Goal: Information Seeking & Learning: Learn about a topic

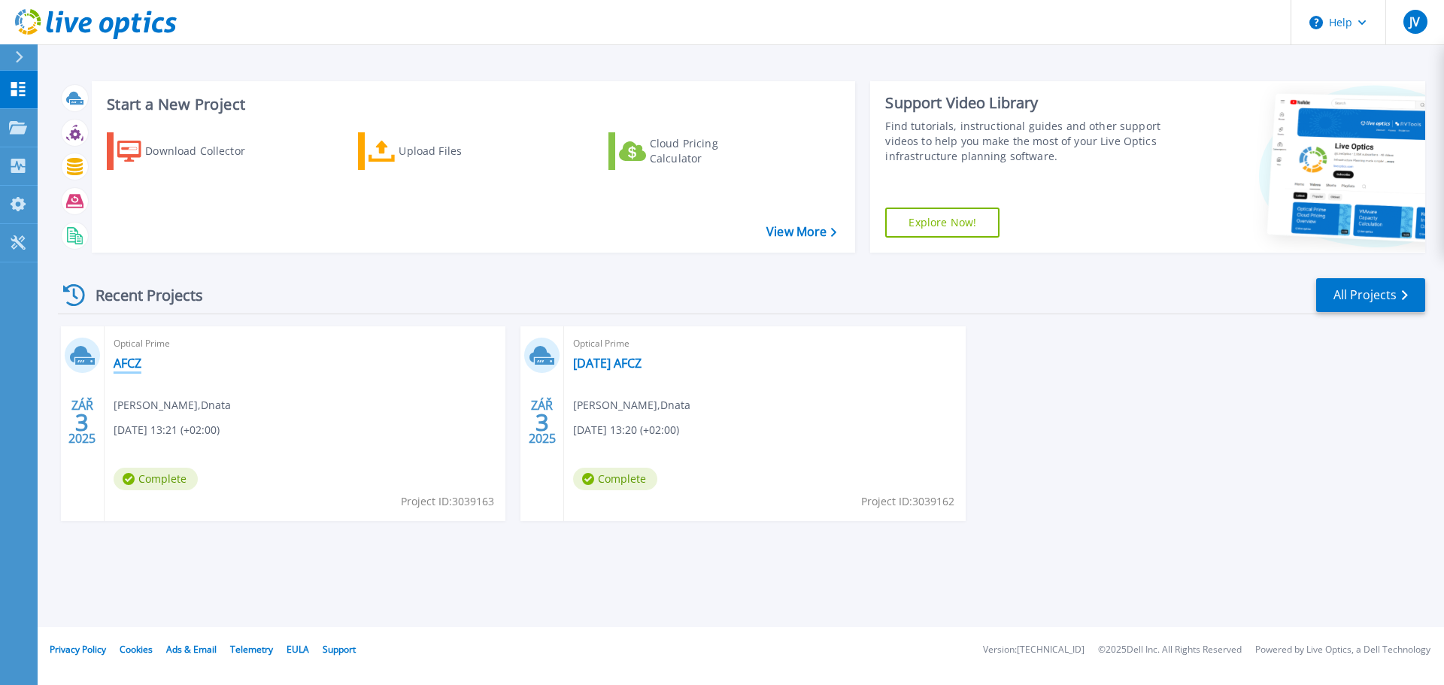
click at [139, 367] on link "AFCZ" at bounding box center [128, 363] width 28 height 15
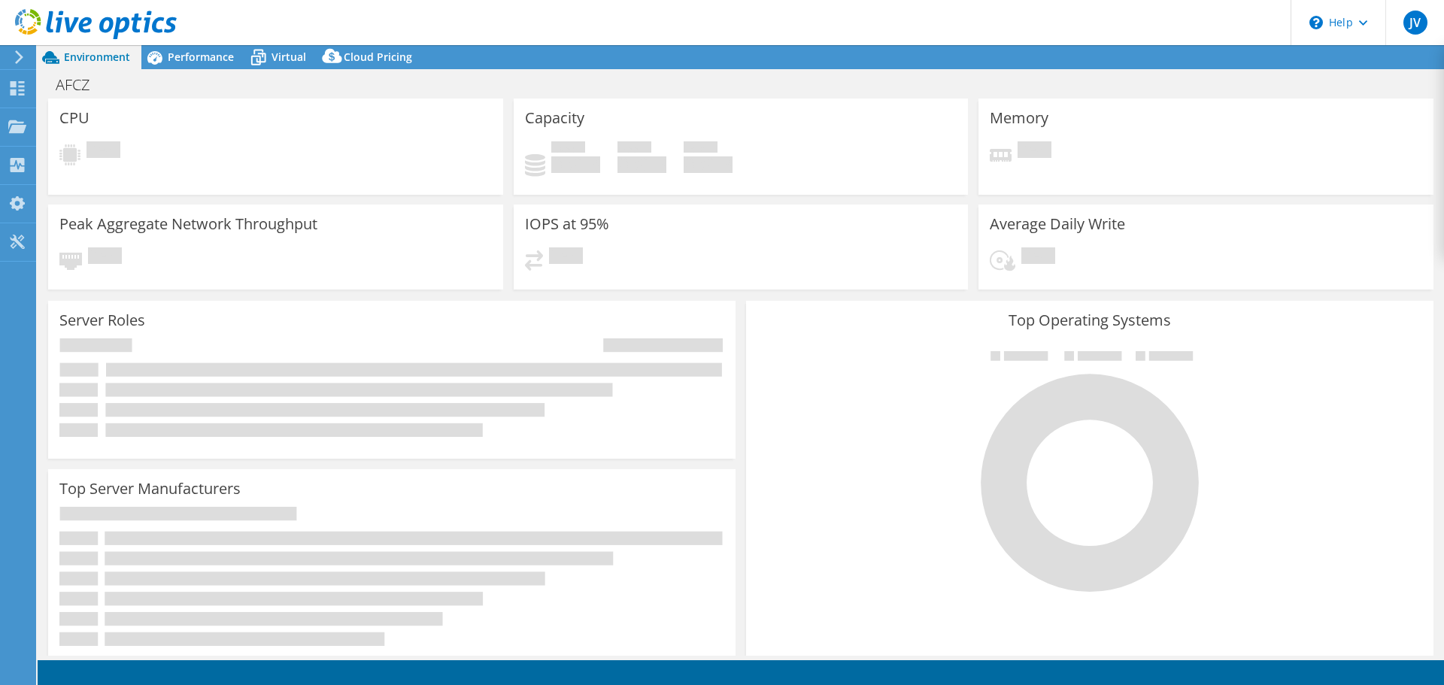
select select "USD"
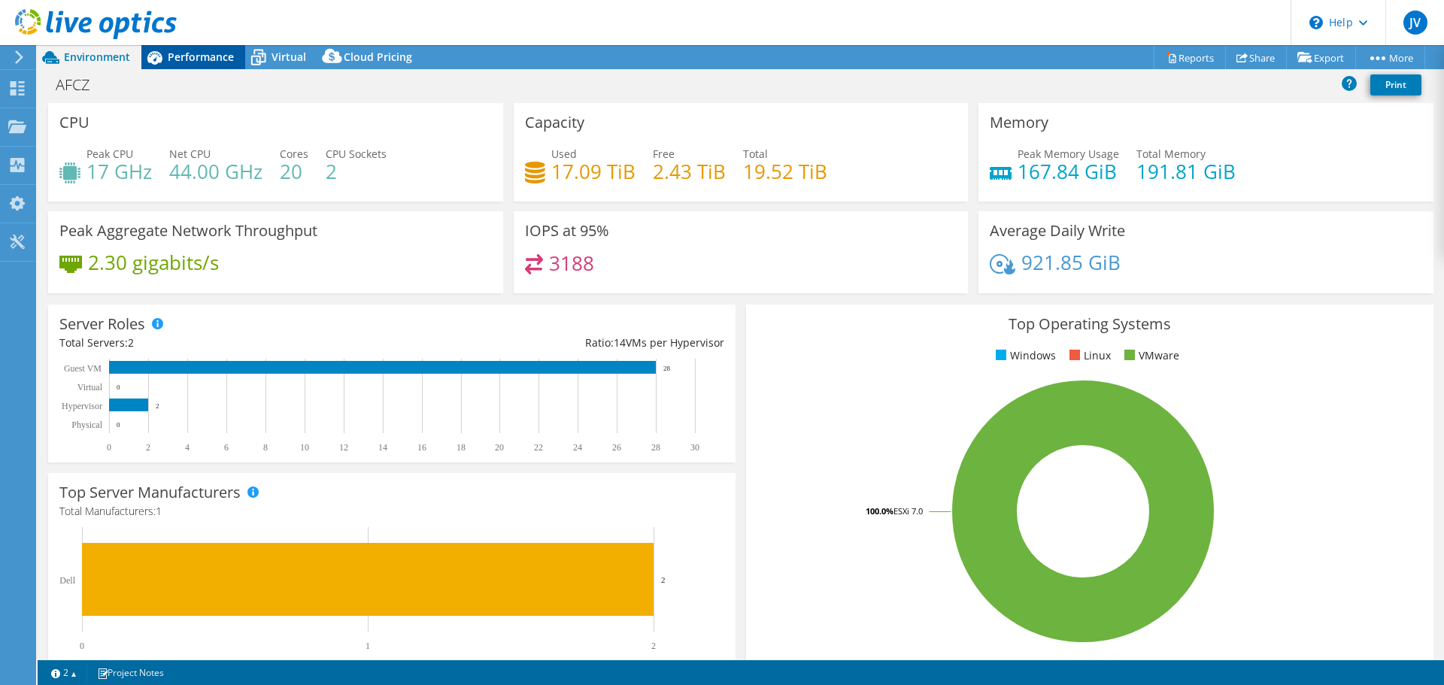
click at [208, 56] on span "Performance" at bounding box center [201, 57] width 66 height 14
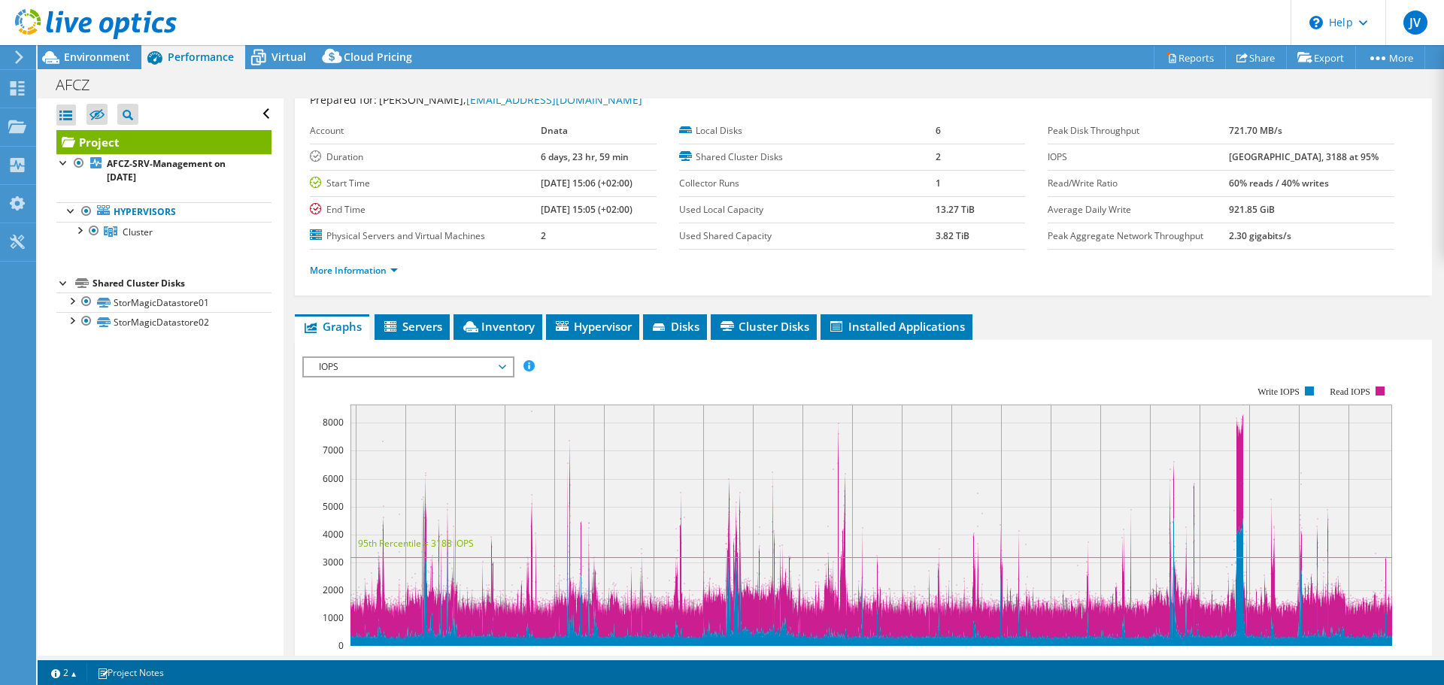
scroll to position [75, 0]
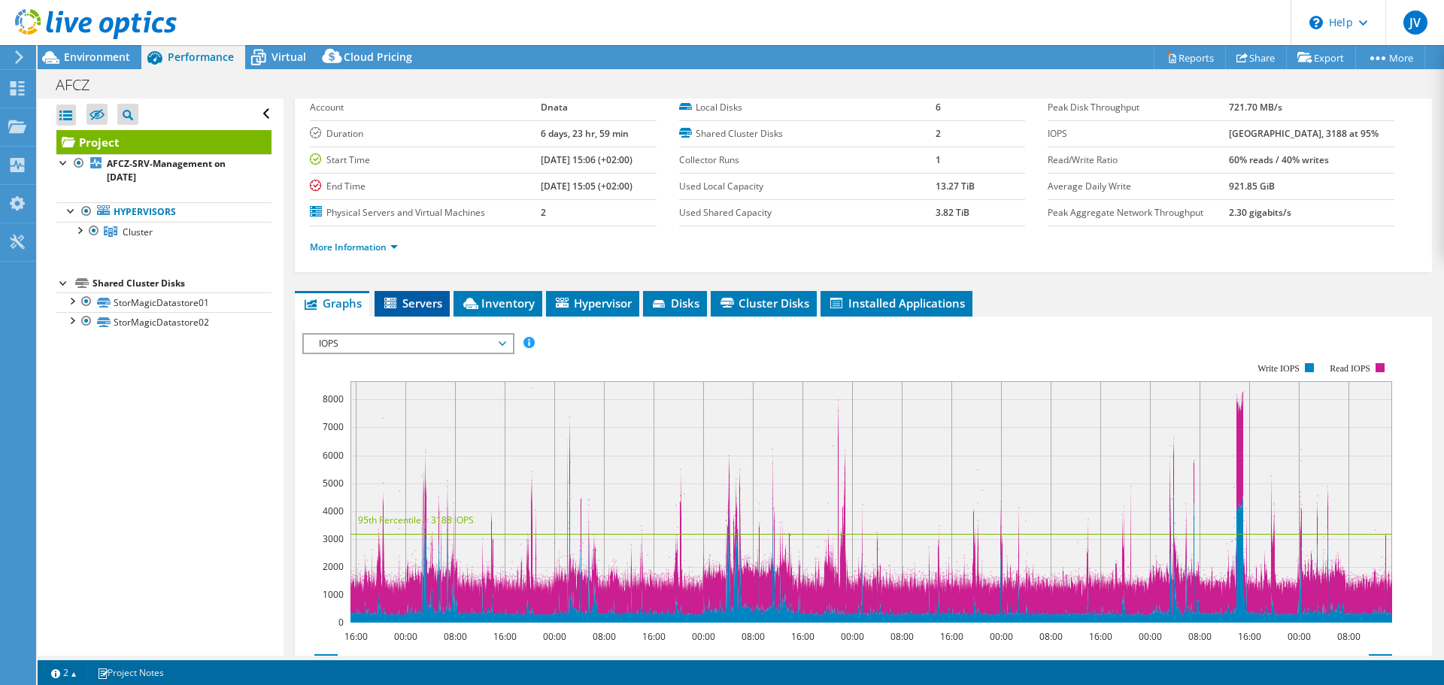
click at [435, 291] on li "Servers" at bounding box center [411, 304] width 75 height 26
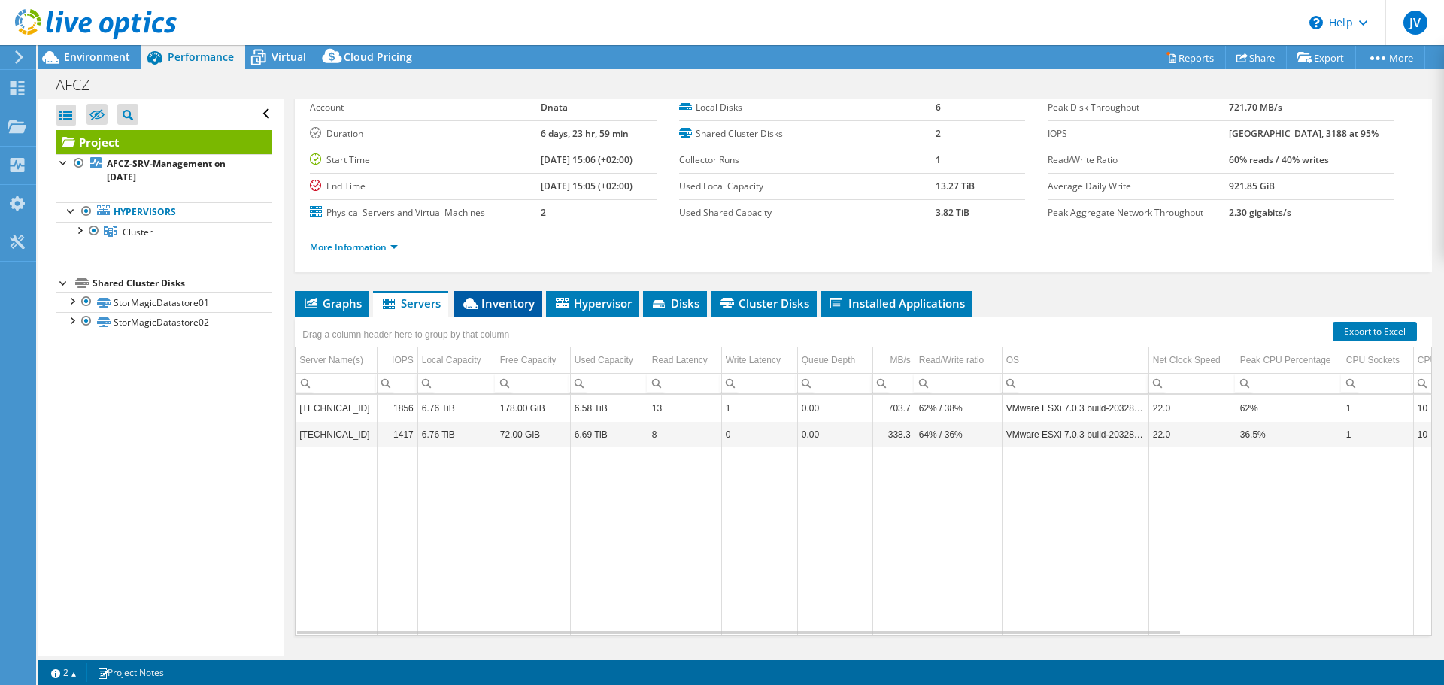
click at [488, 302] on span "Inventory" at bounding box center [498, 303] width 74 height 15
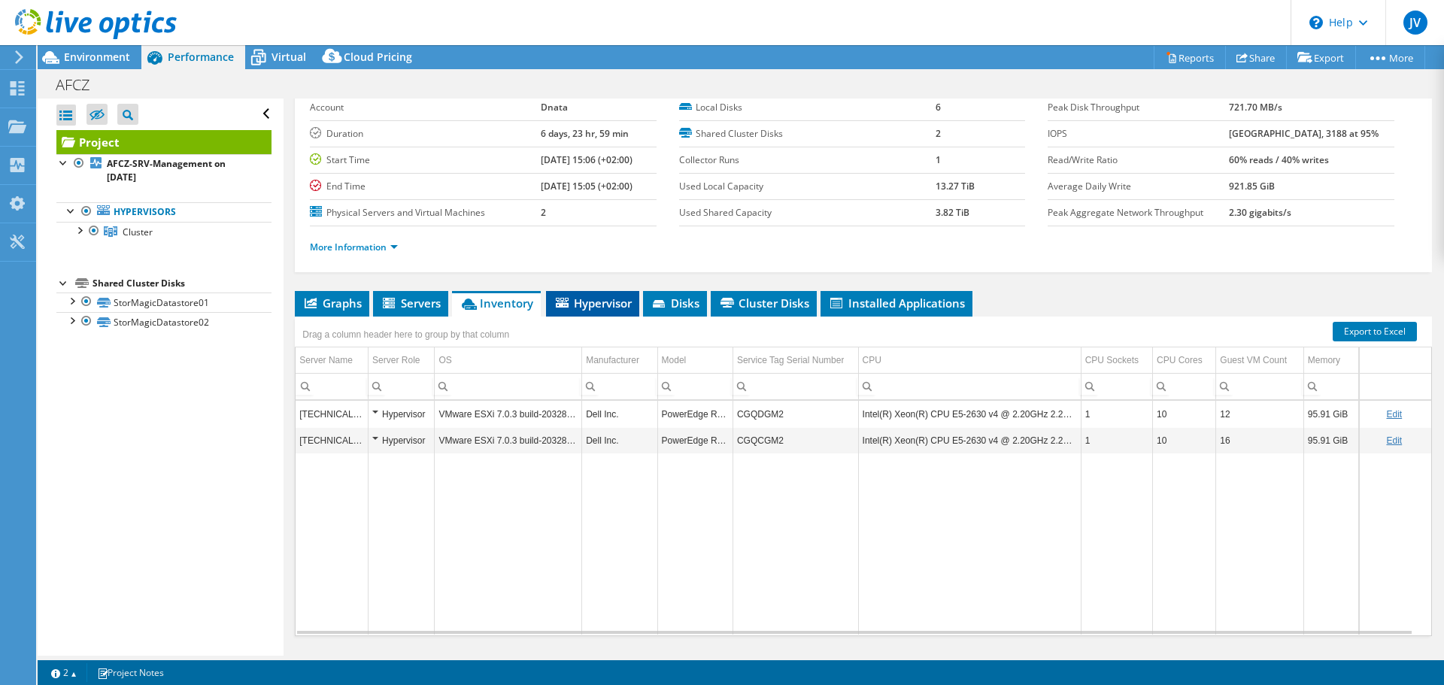
click at [580, 311] on li "Hypervisor" at bounding box center [592, 304] width 93 height 26
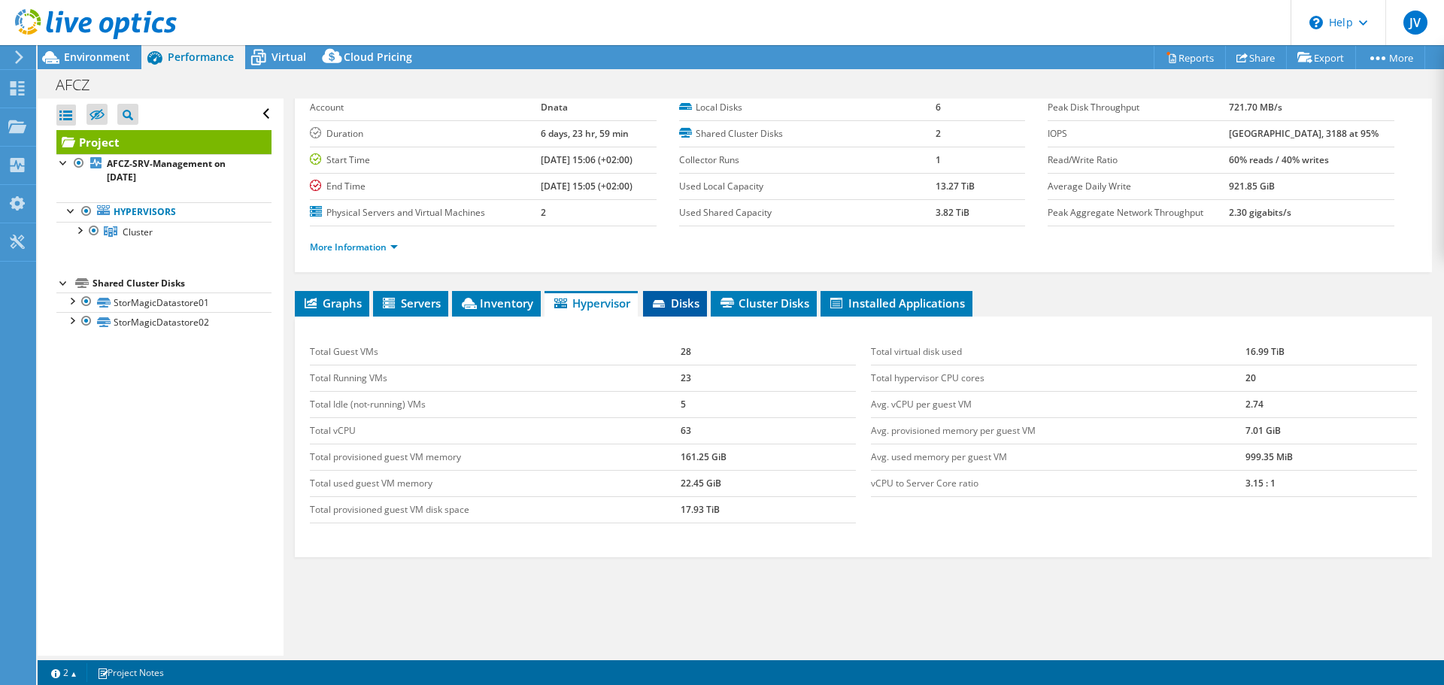
click at [665, 300] on icon at bounding box center [660, 305] width 15 height 10
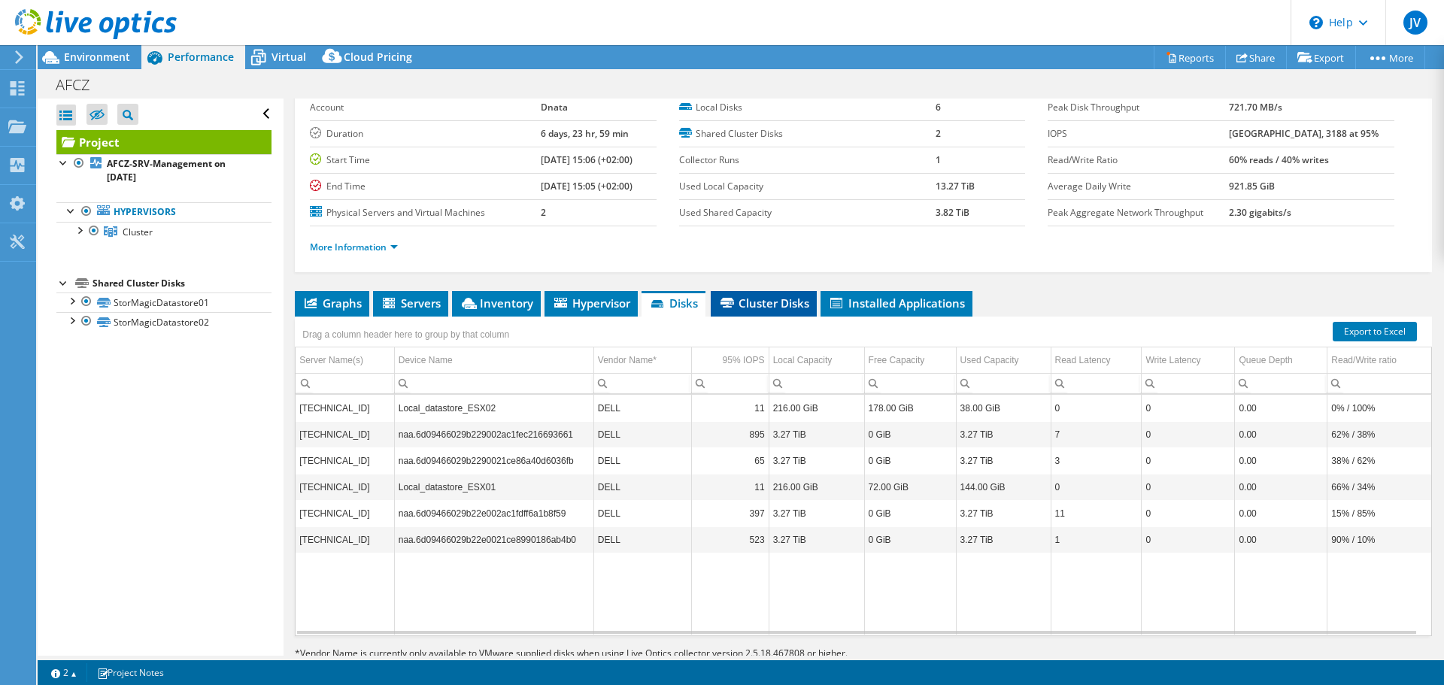
click at [747, 305] on span "Cluster Disks" at bounding box center [763, 303] width 91 height 15
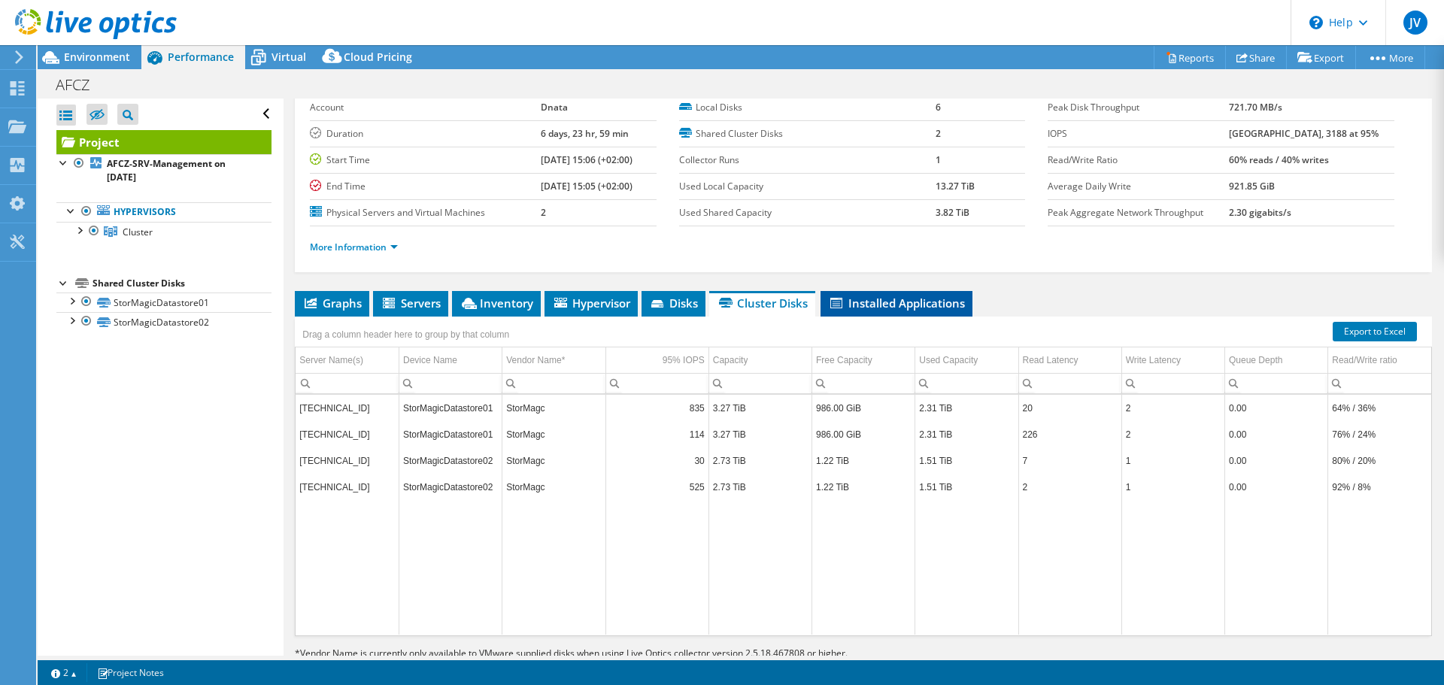
click at [849, 297] on span "Installed Applications" at bounding box center [896, 303] width 137 height 15
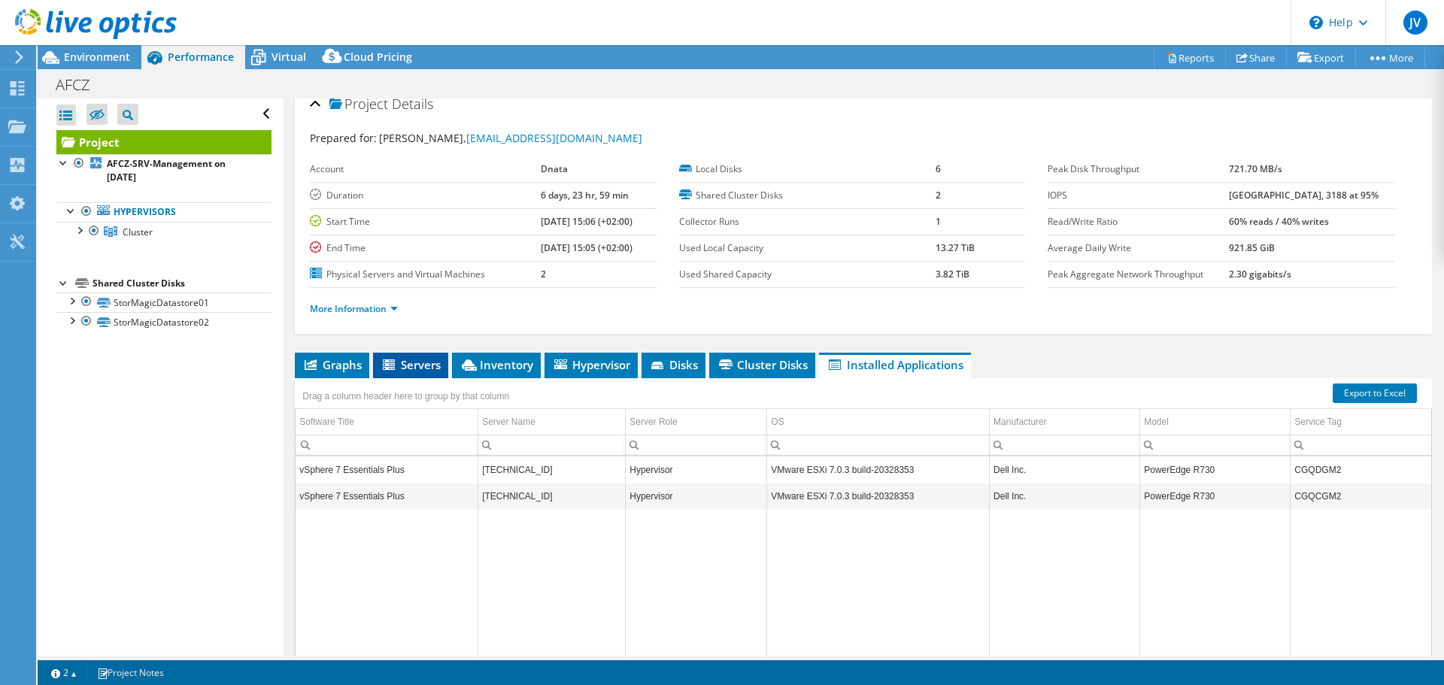
scroll to position [0, 0]
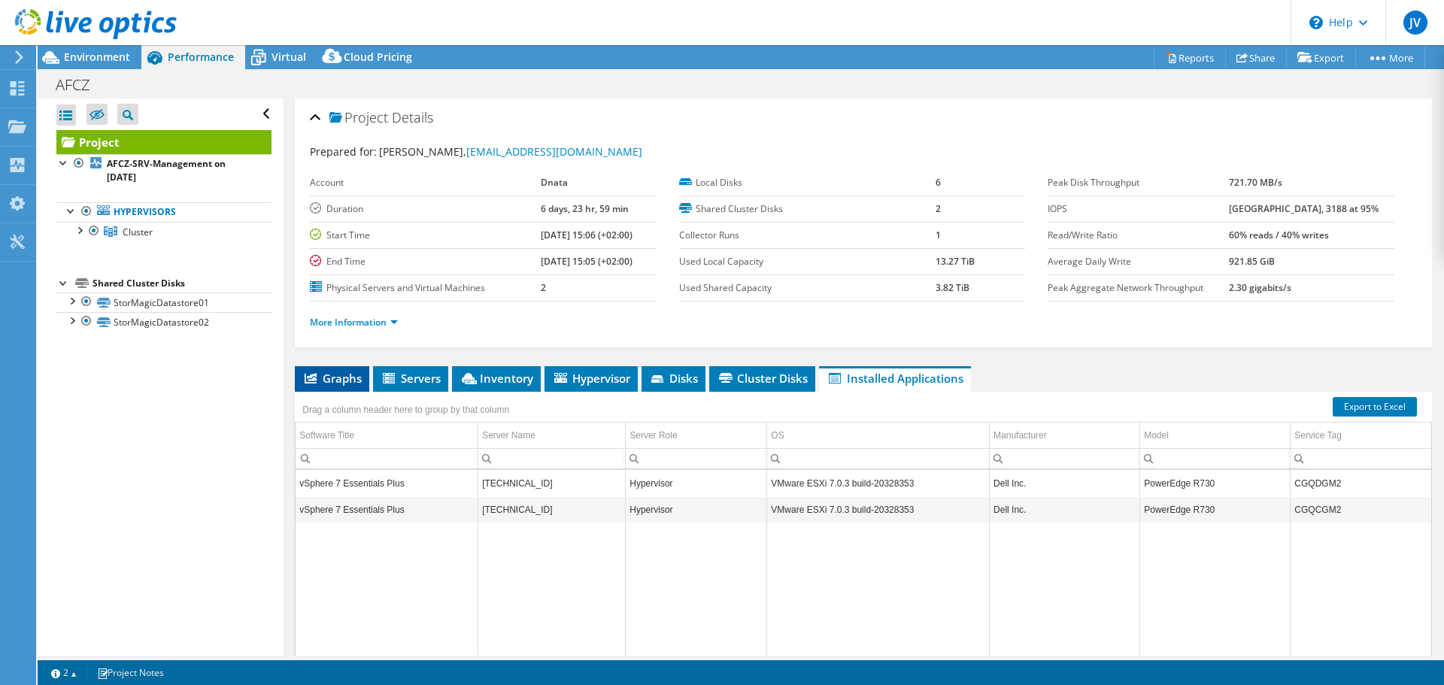
click at [317, 371] on span "Graphs" at bounding box center [331, 378] width 59 height 15
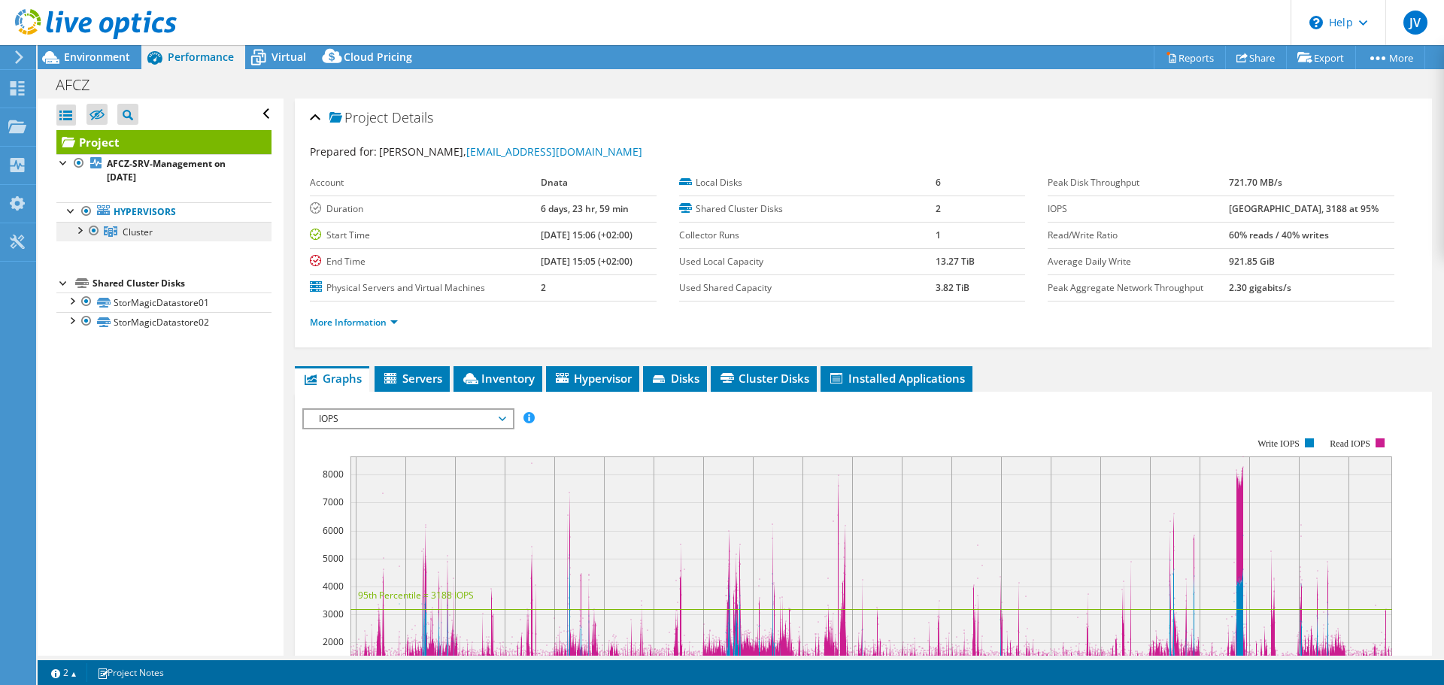
click at [174, 222] on link "Cluster" at bounding box center [163, 232] width 215 height 20
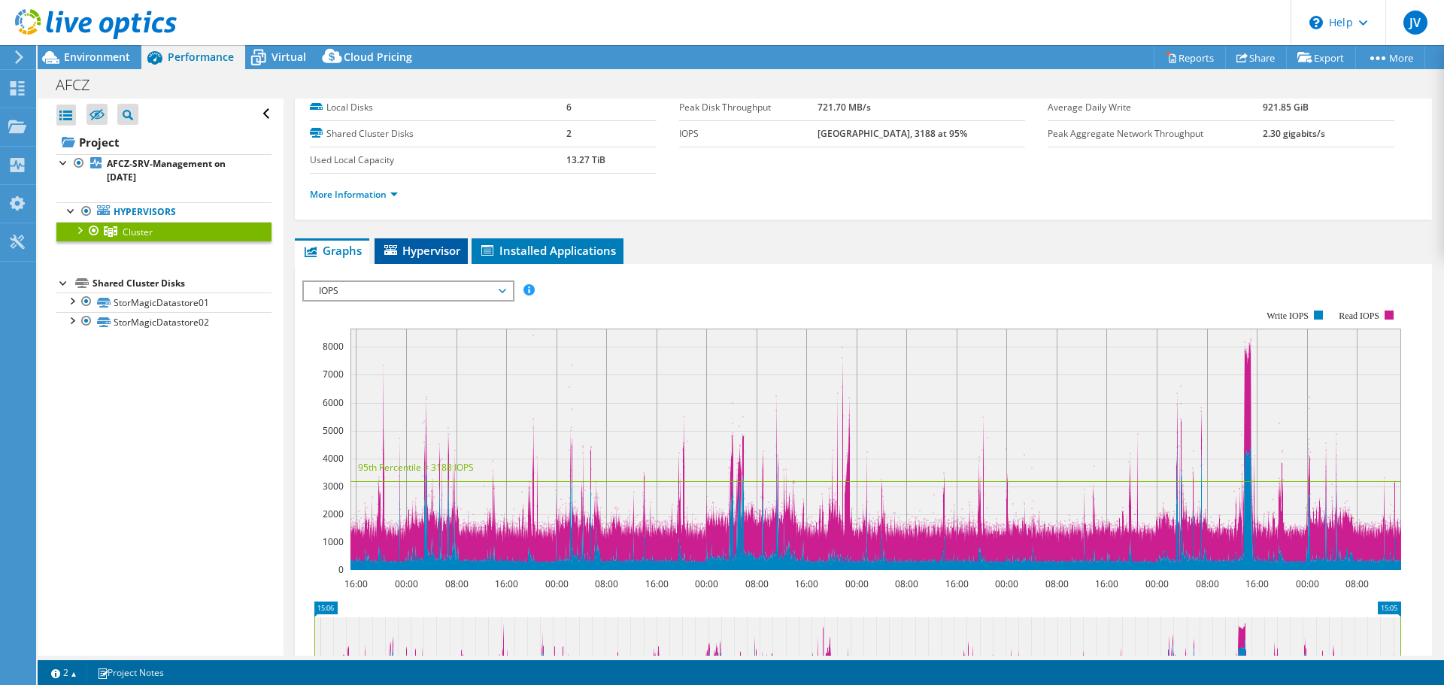
click at [433, 259] on li "Hypervisor" at bounding box center [420, 251] width 93 height 26
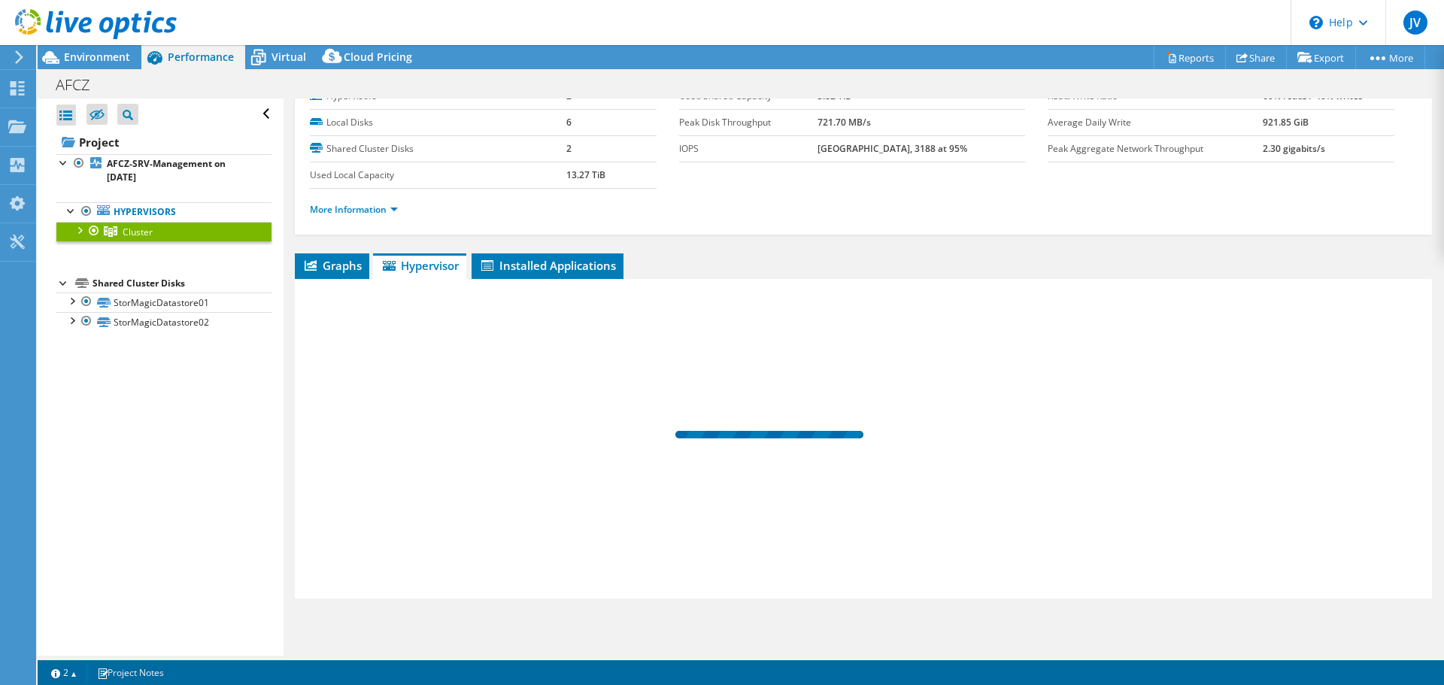
scroll to position [60, 0]
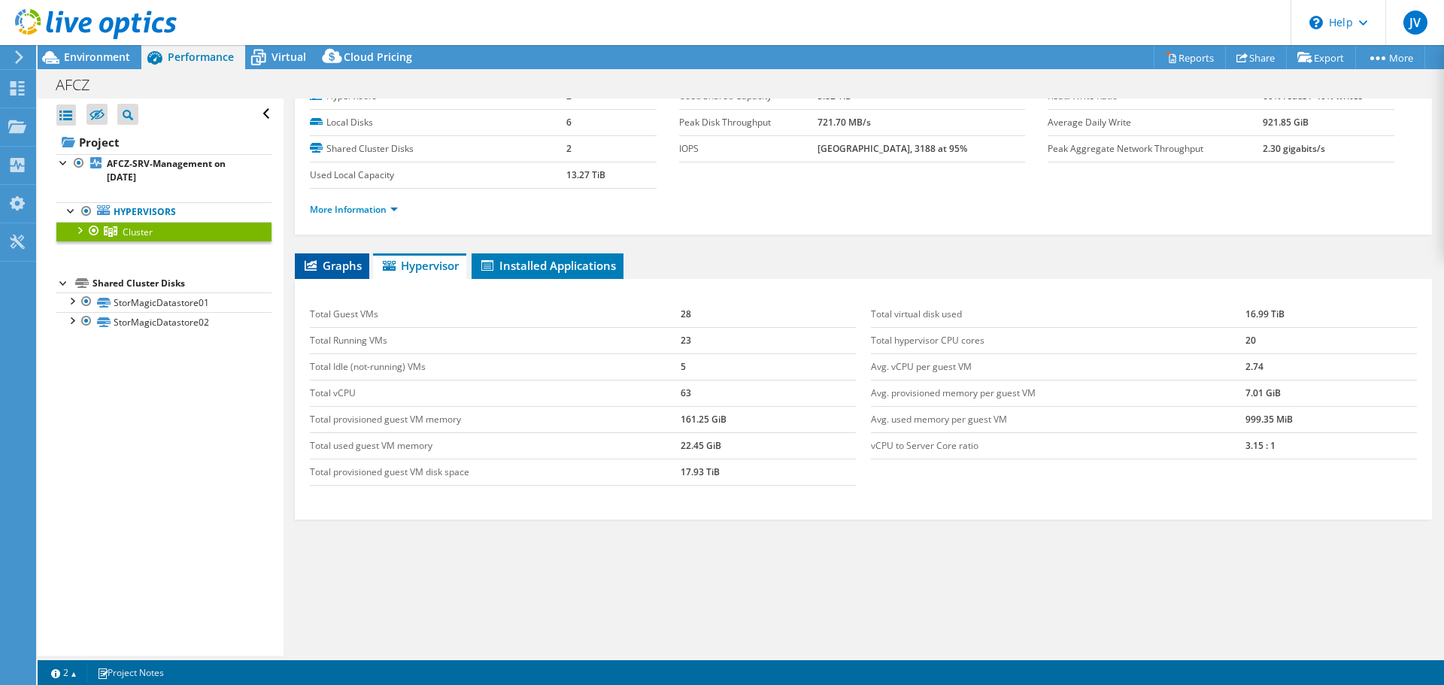
click at [327, 272] on span "Graphs" at bounding box center [331, 265] width 59 height 15
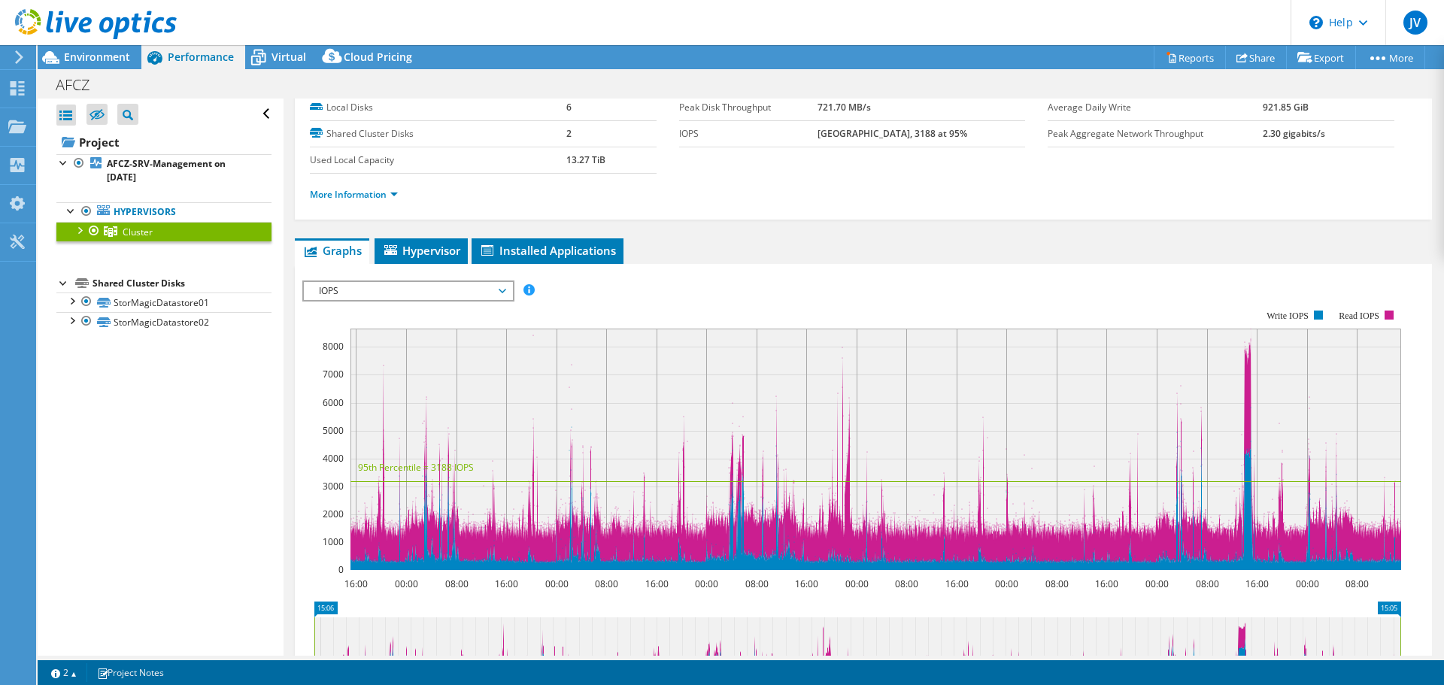
click at [418, 190] on ul "More Information" at bounding box center [863, 193] width 1107 height 20
click at [379, 191] on link "More Information" at bounding box center [354, 194] width 88 height 13
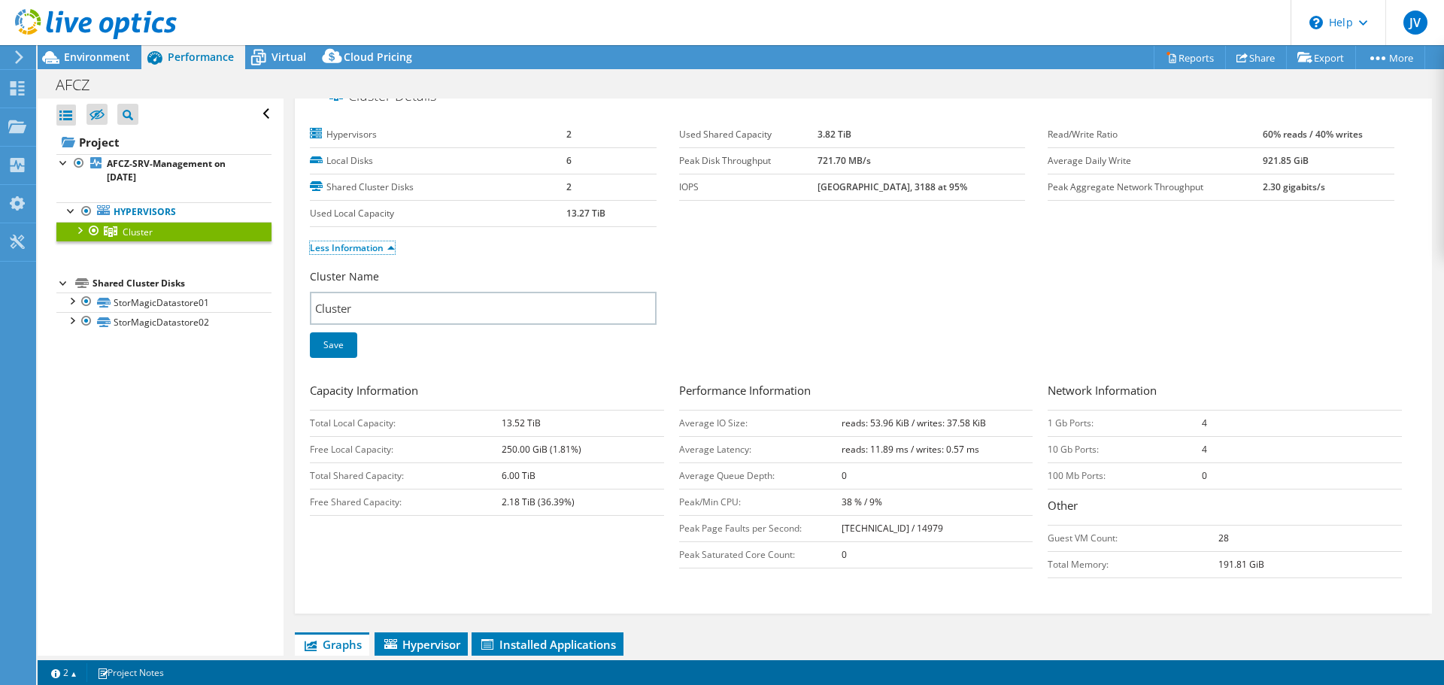
scroll to position [0, 0]
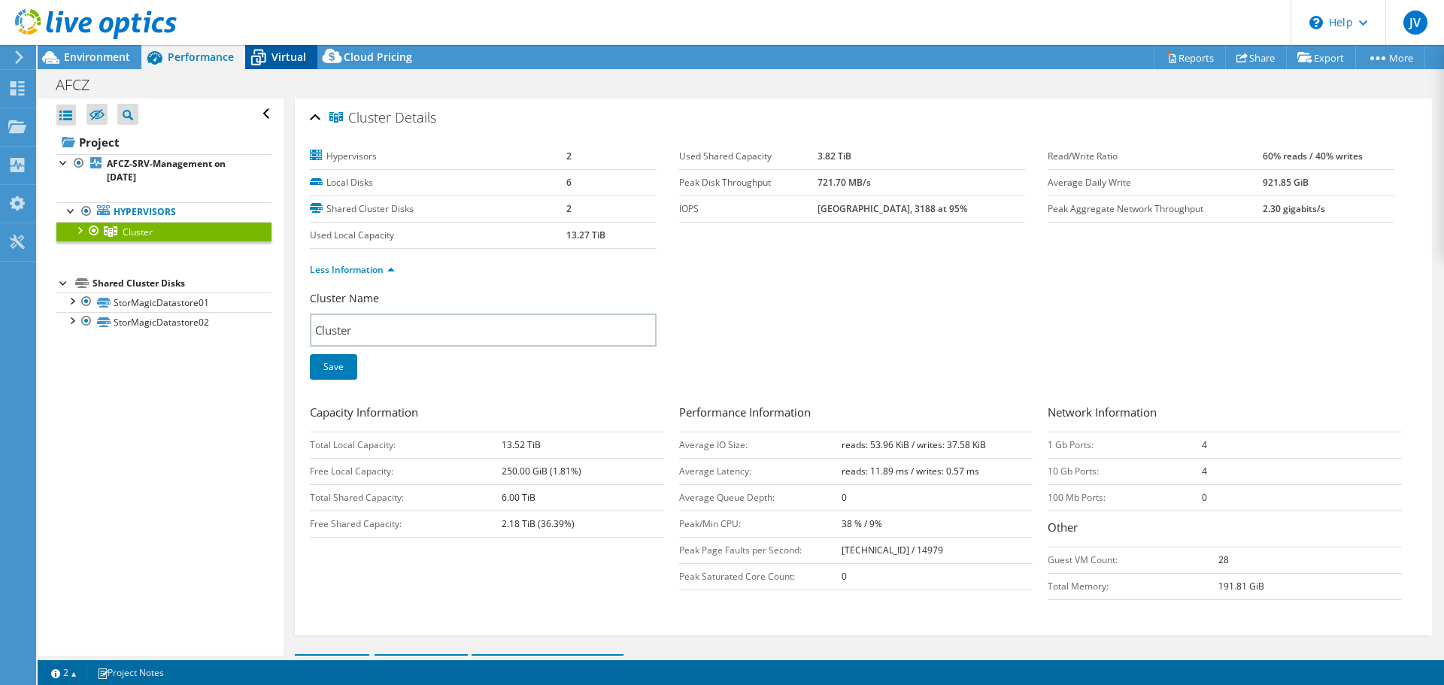
click at [277, 61] on span "Virtual" at bounding box center [288, 57] width 35 height 14
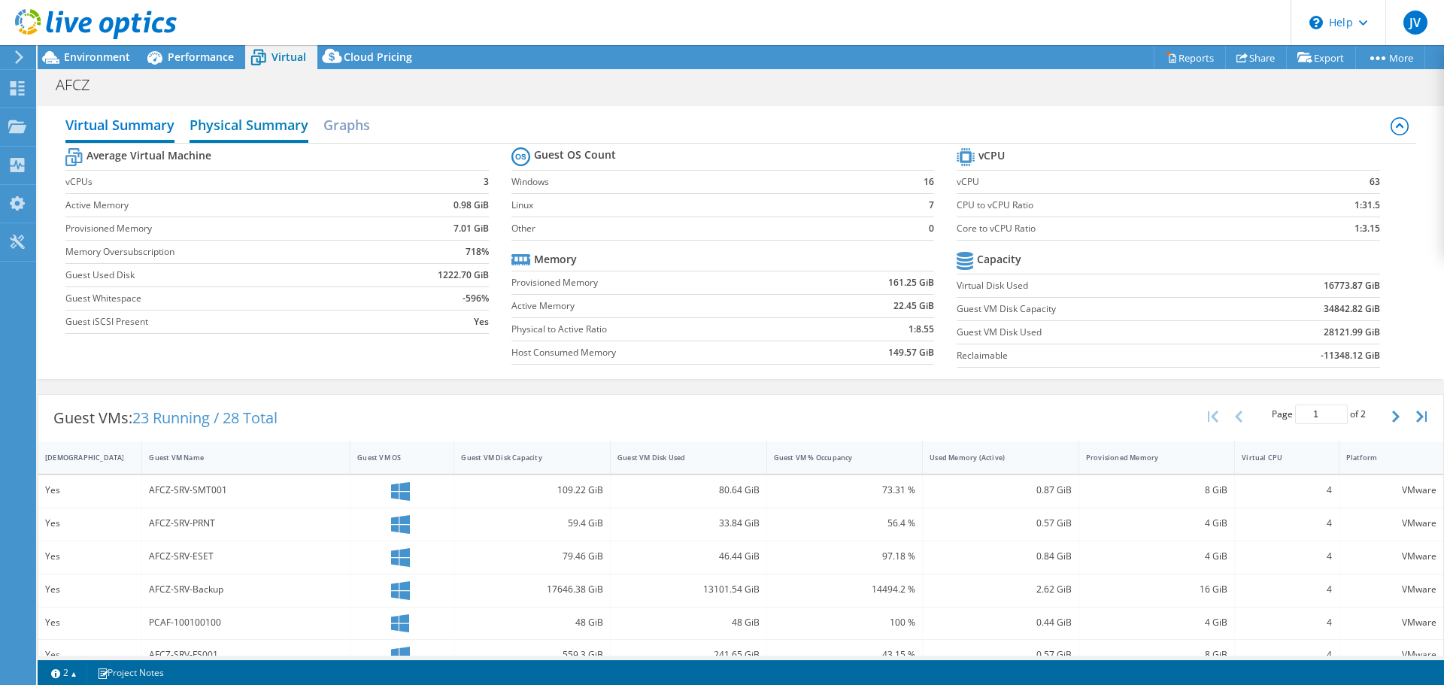
click at [265, 123] on h2 "Physical Summary" at bounding box center [248, 126] width 119 height 33
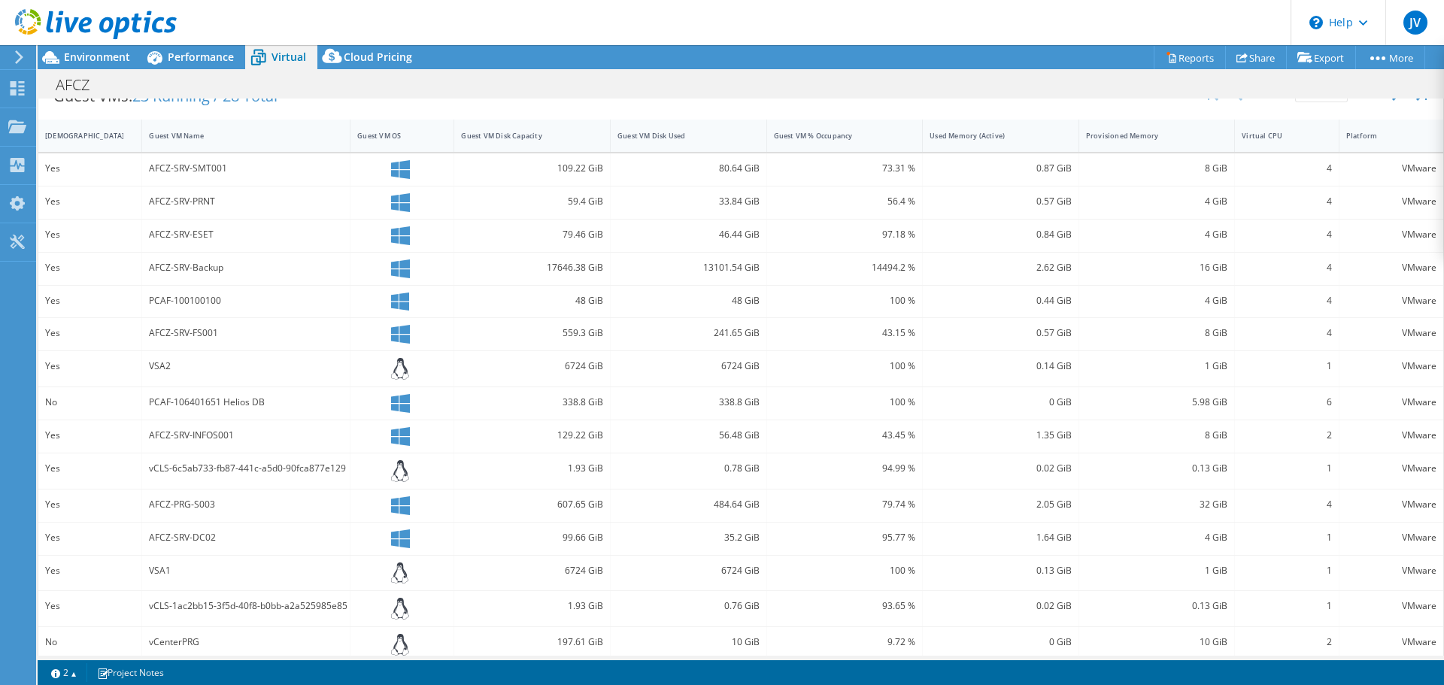
scroll to position [195, 0]
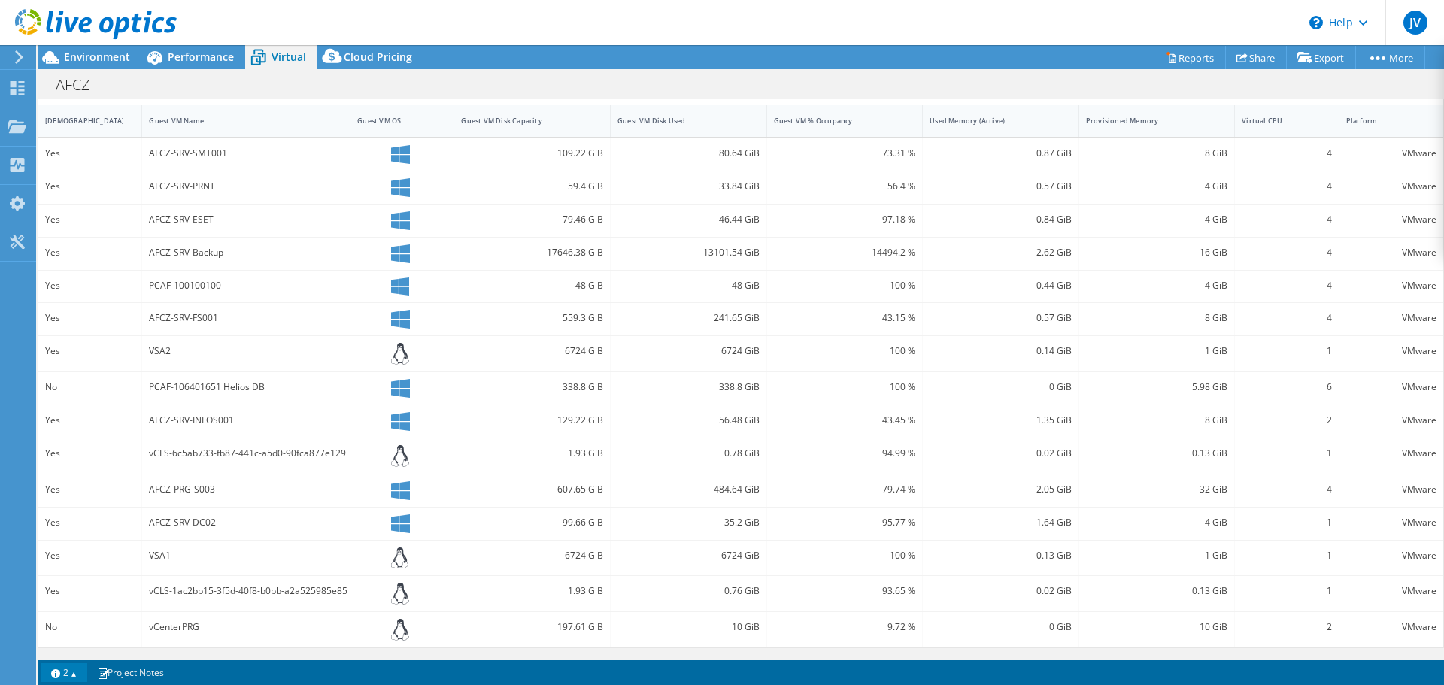
click at [77, 668] on link "2" at bounding box center [64, 672] width 47 height 19
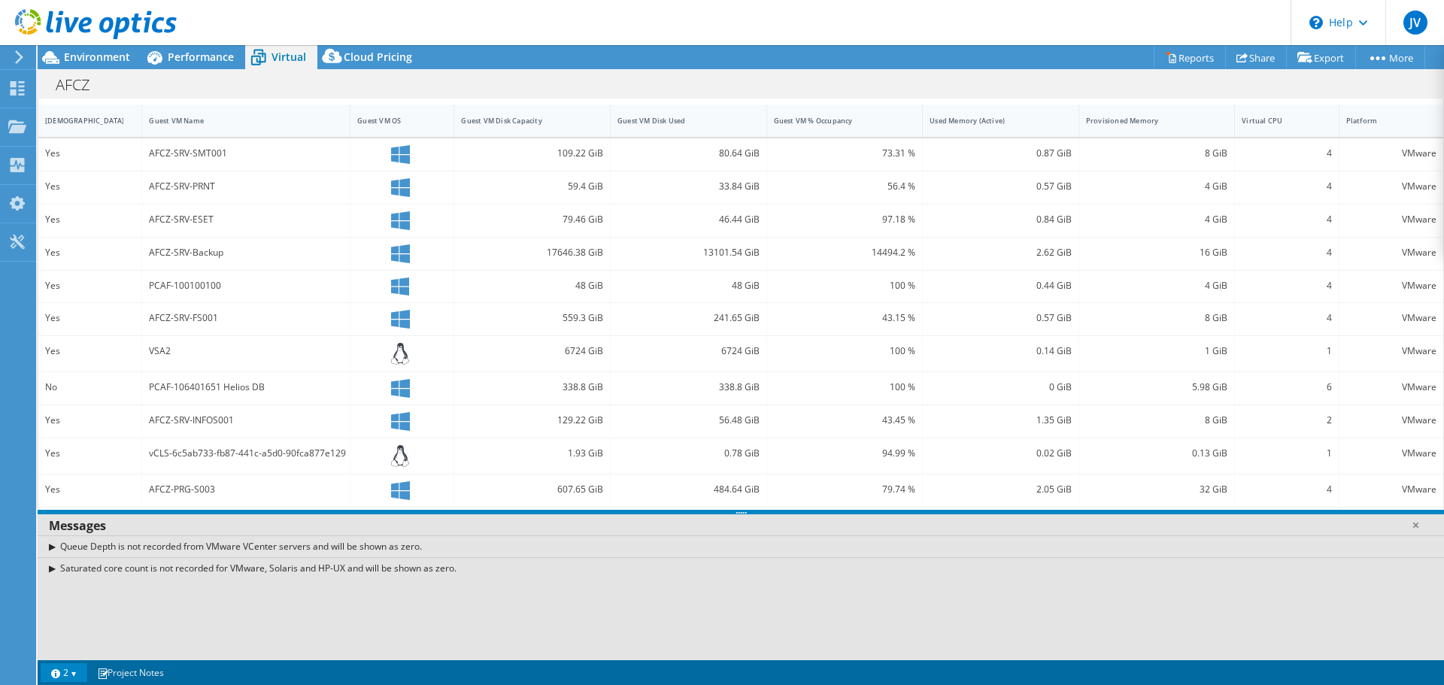
click at [78, 668] on link "2" at bounding box center [64, 672] width 47 height 19
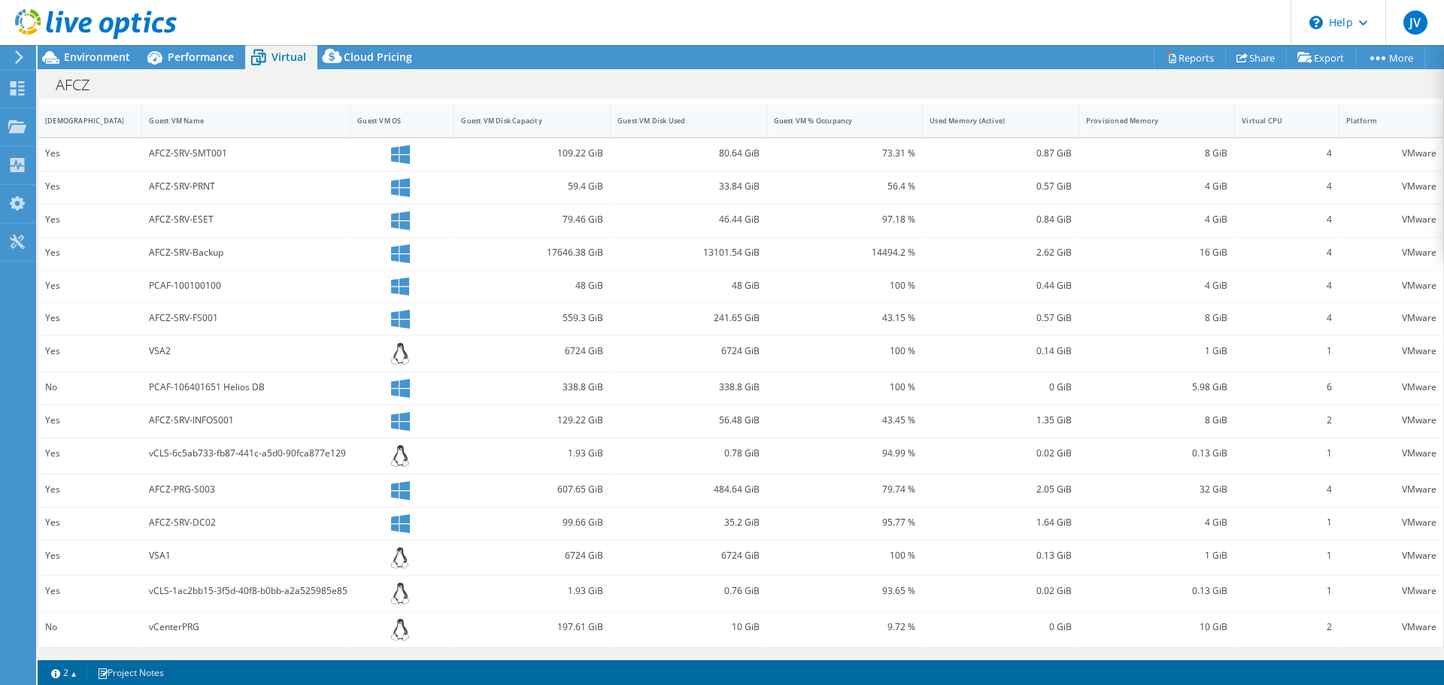
scroll to position [0, 0]
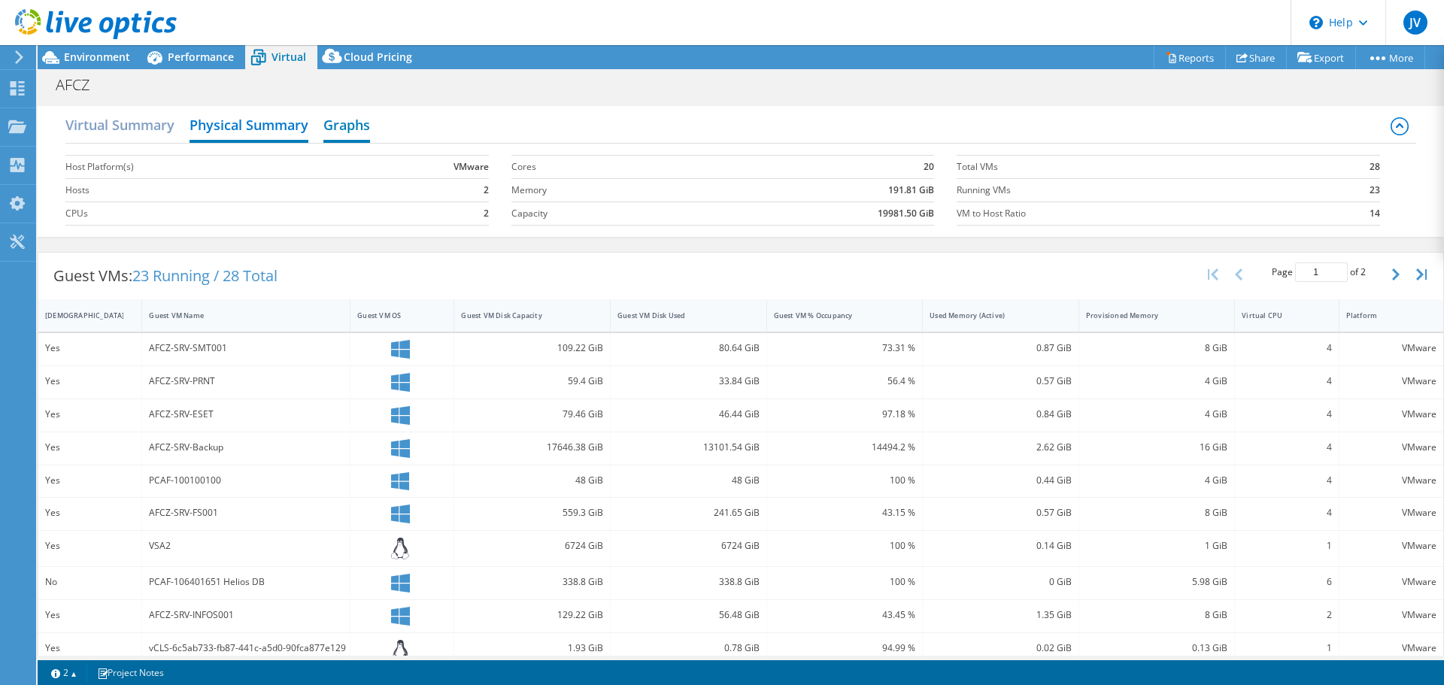
click at [344, 129] on h2 "Graphs" at bounding box center [346, 126] width 47 height 33
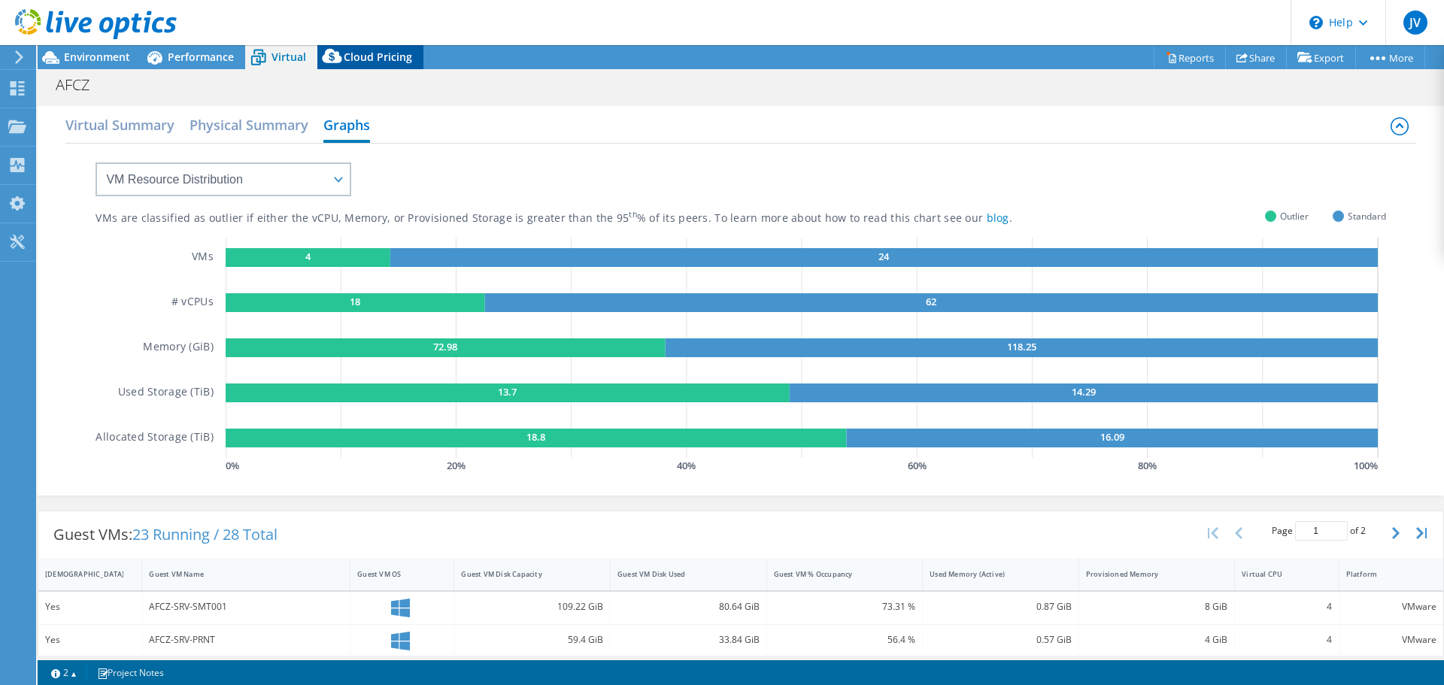
click at [356, 53] on span "Cloud Pricing" at bounding box center [378, 57] width 68 height 14
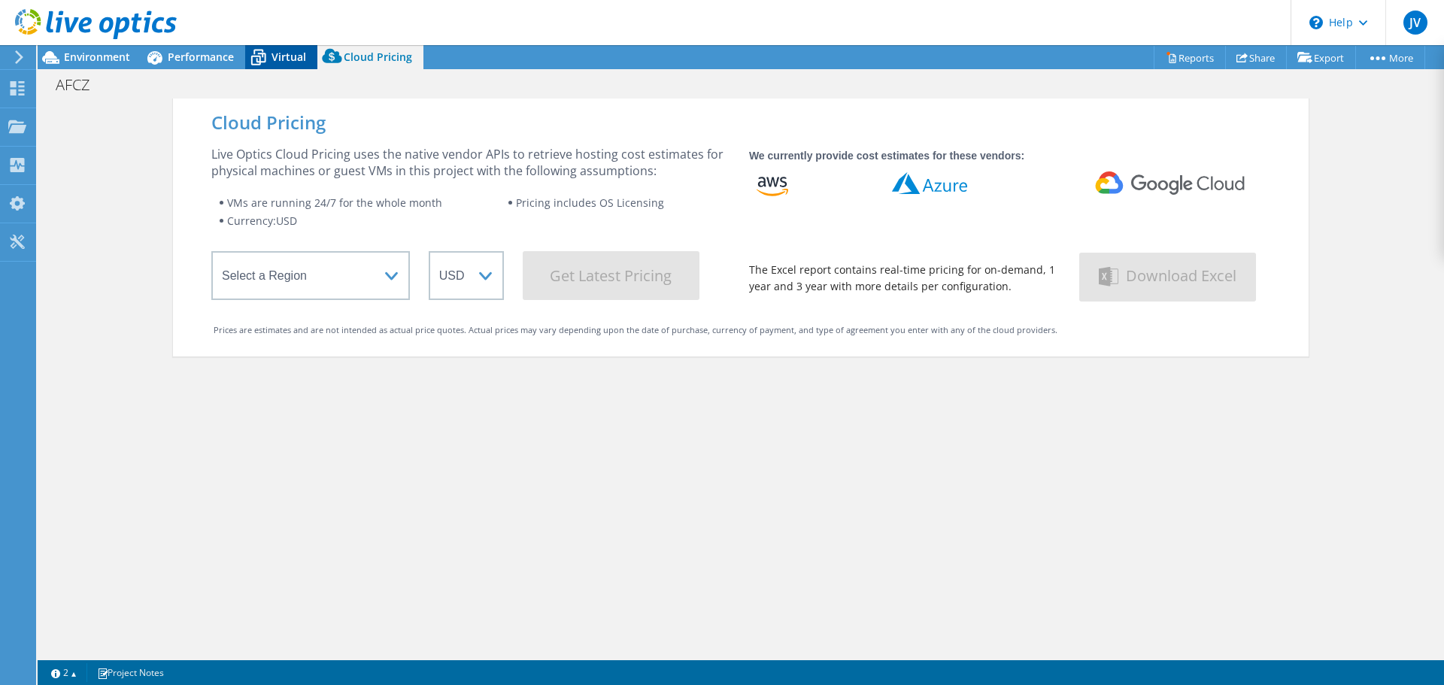
click at [280, 62] on span "Virtual" at bounding box center [288, 57] width 35 height 14
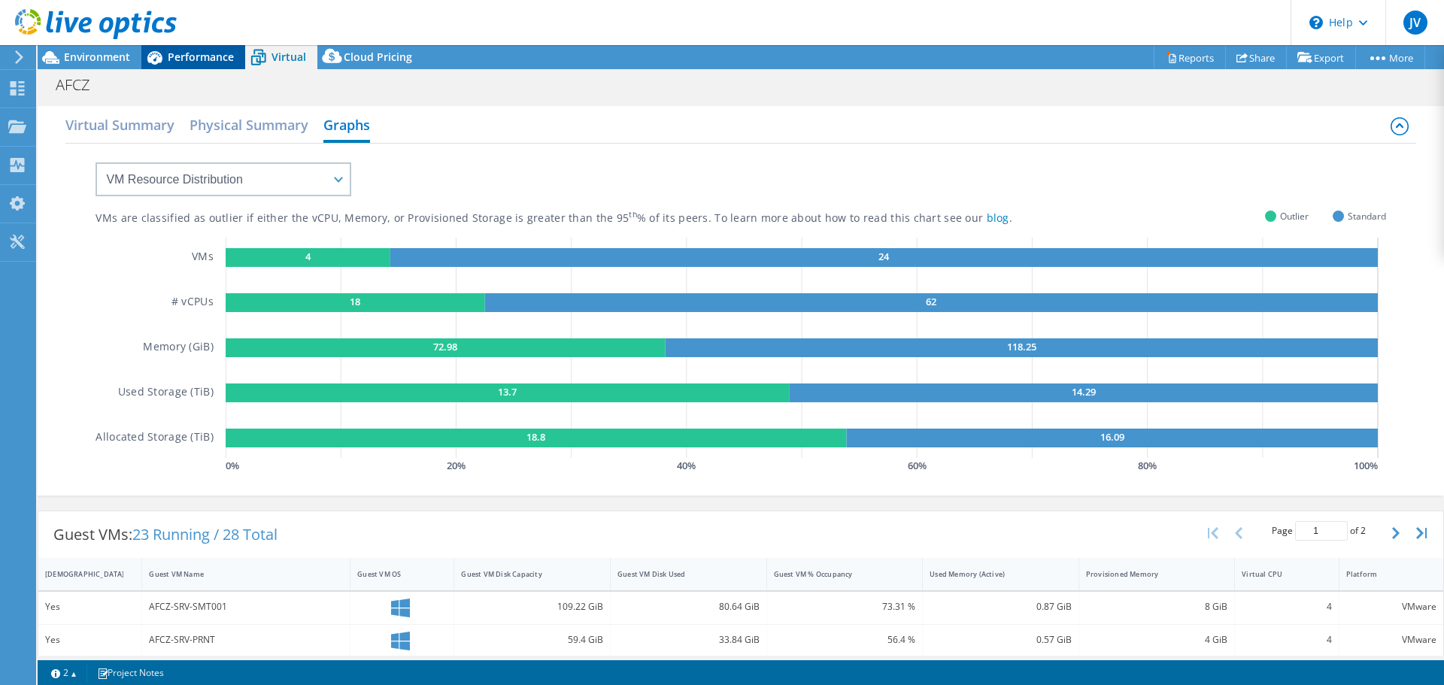
click at [220, 53] on span "Performance" at bounding box center [201, 57] width 66 height 14
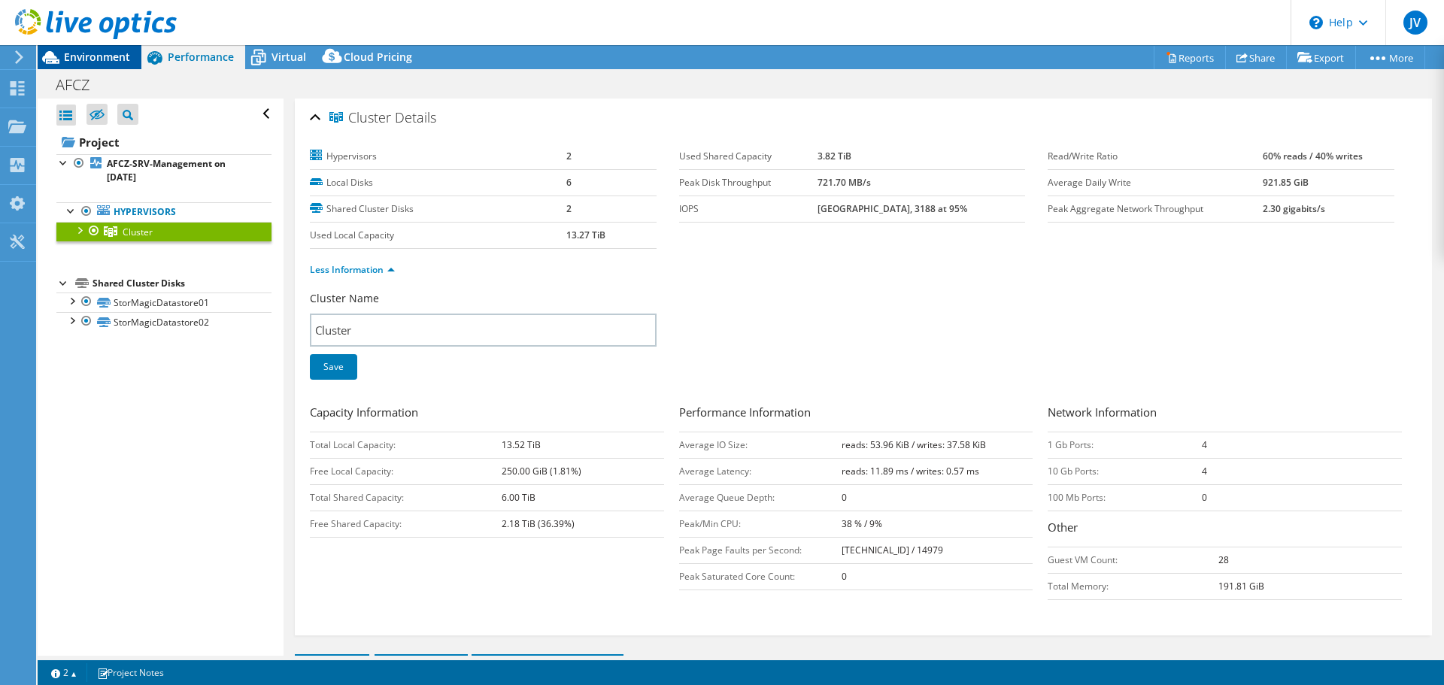
click at [131, 54] on div "Environment" at bounding box center [90, 57] width 104 height 24
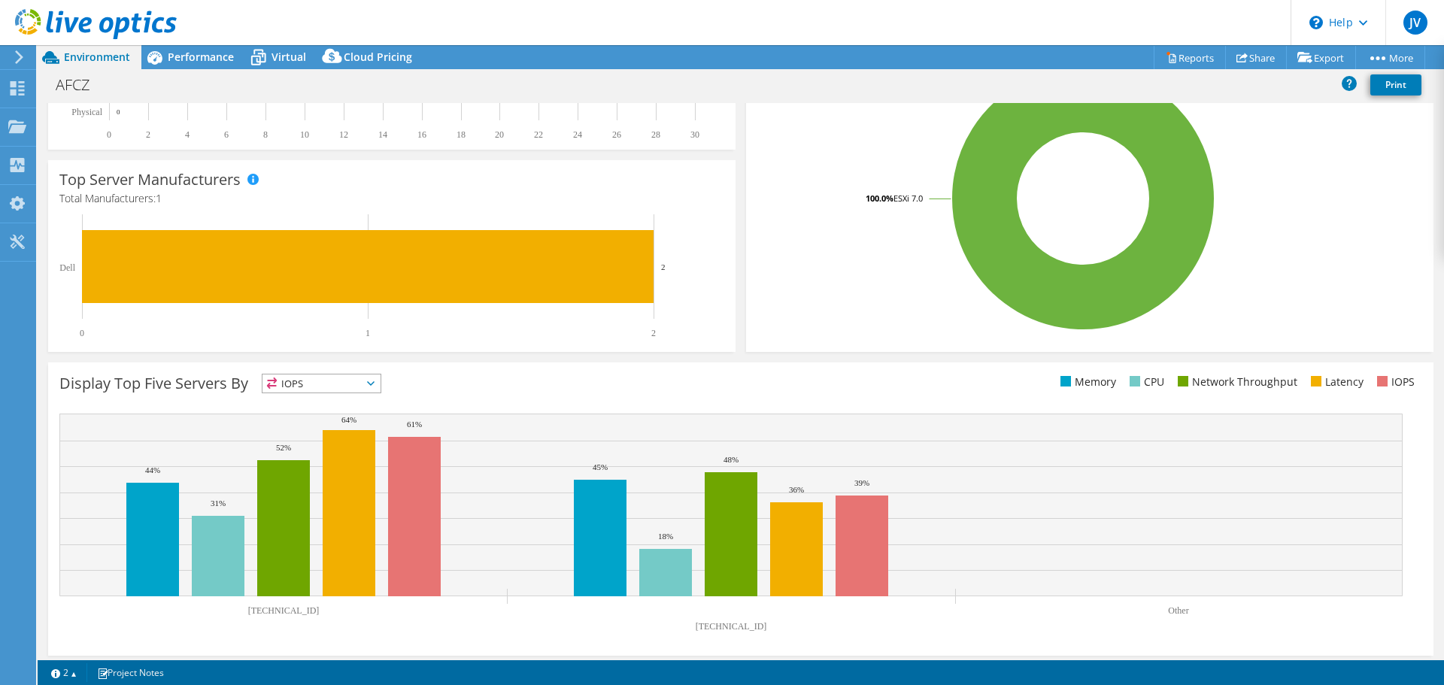
scroll to position [319, 0]
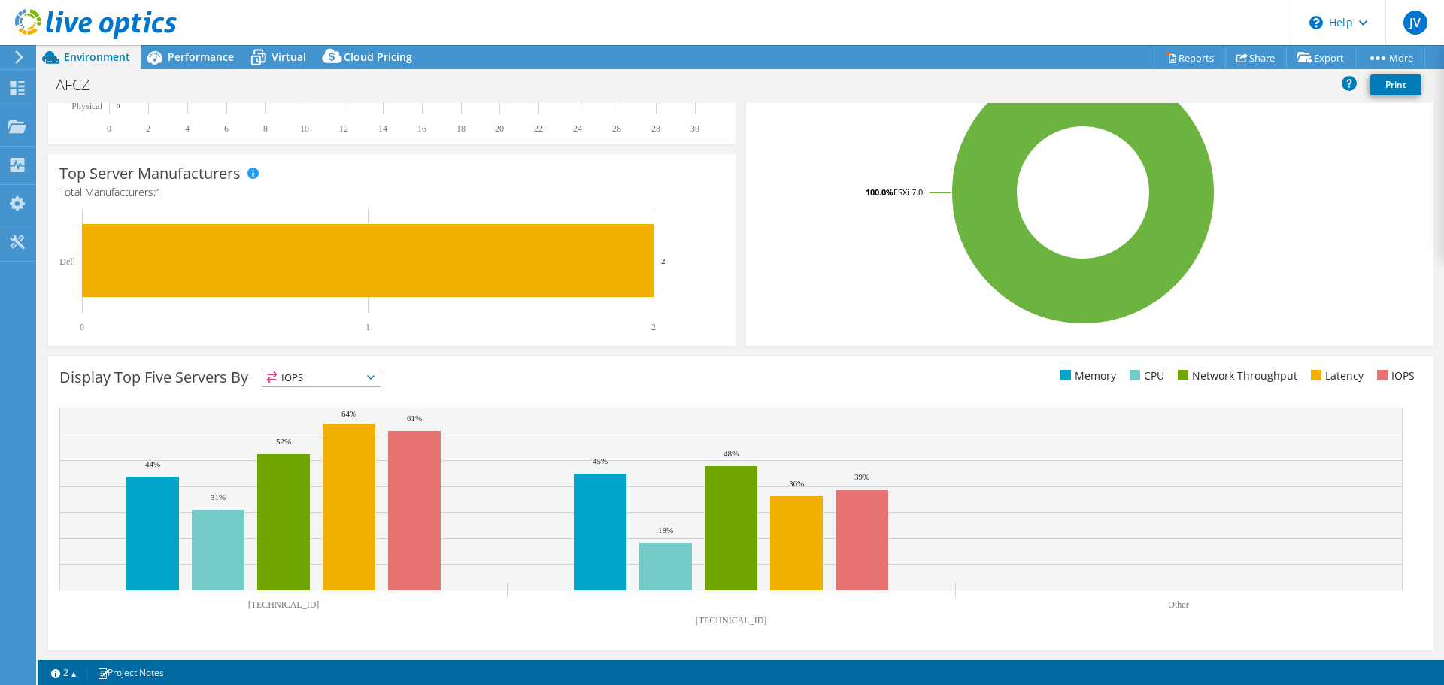
click at [320, 378] on span "IOPS" at bounding box center [321, 377] width 118 height 18
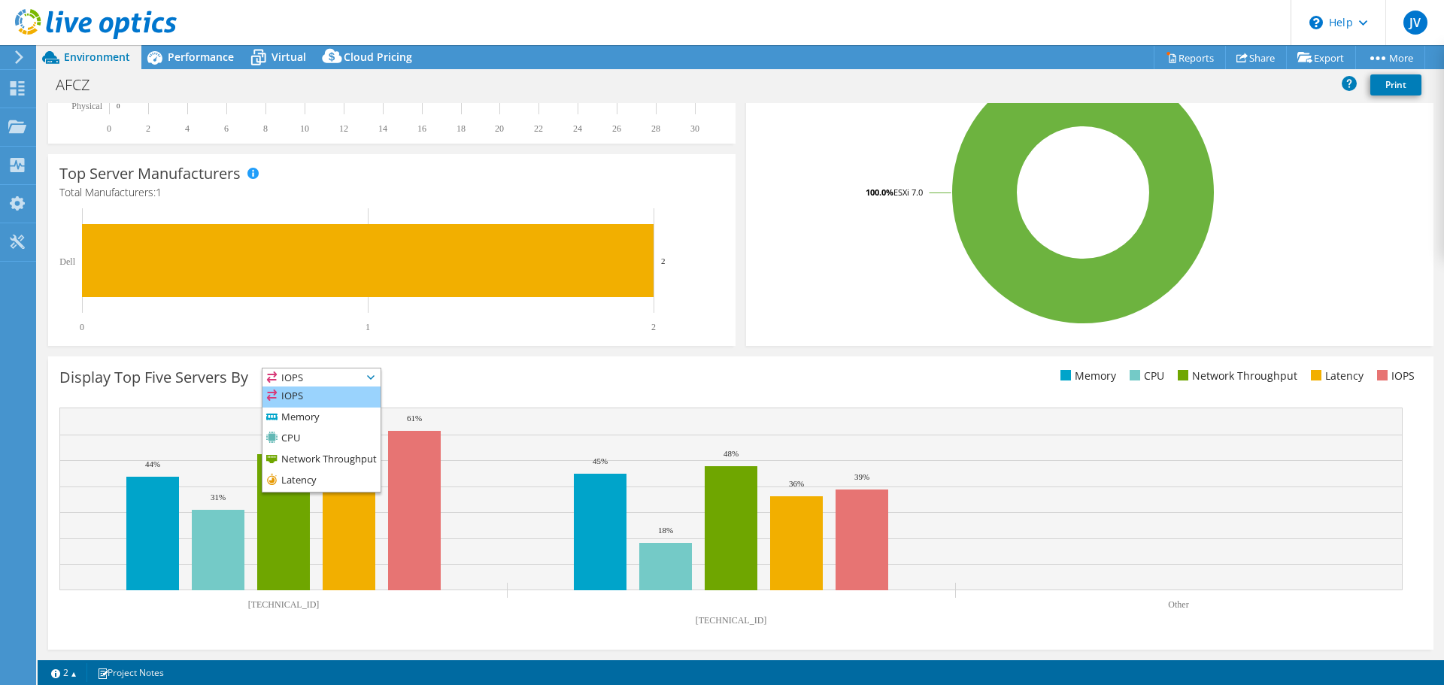
click at [320, 406] on li "IOPS" at bounding box center [321, 396] width 118 height 21
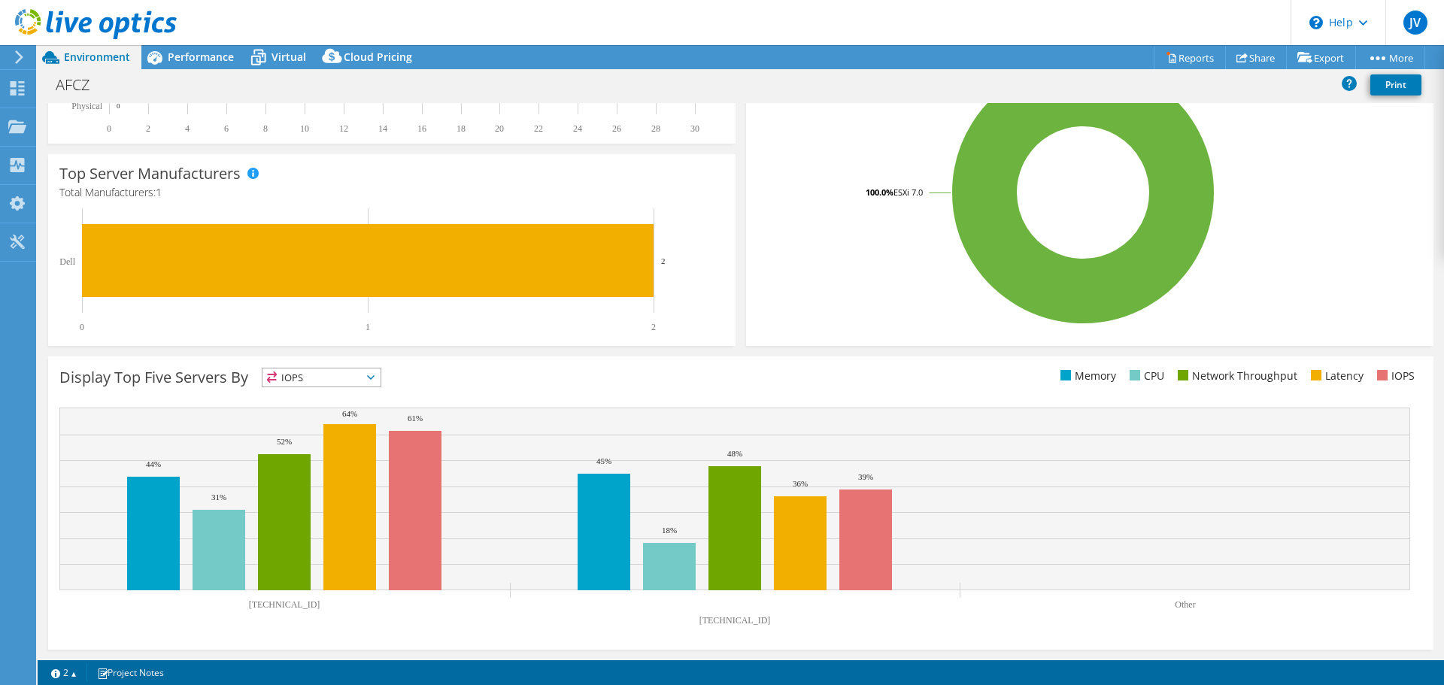
click at [320, 373] on span "IOPS" at bounding box center [311, 377] width 99 height 18
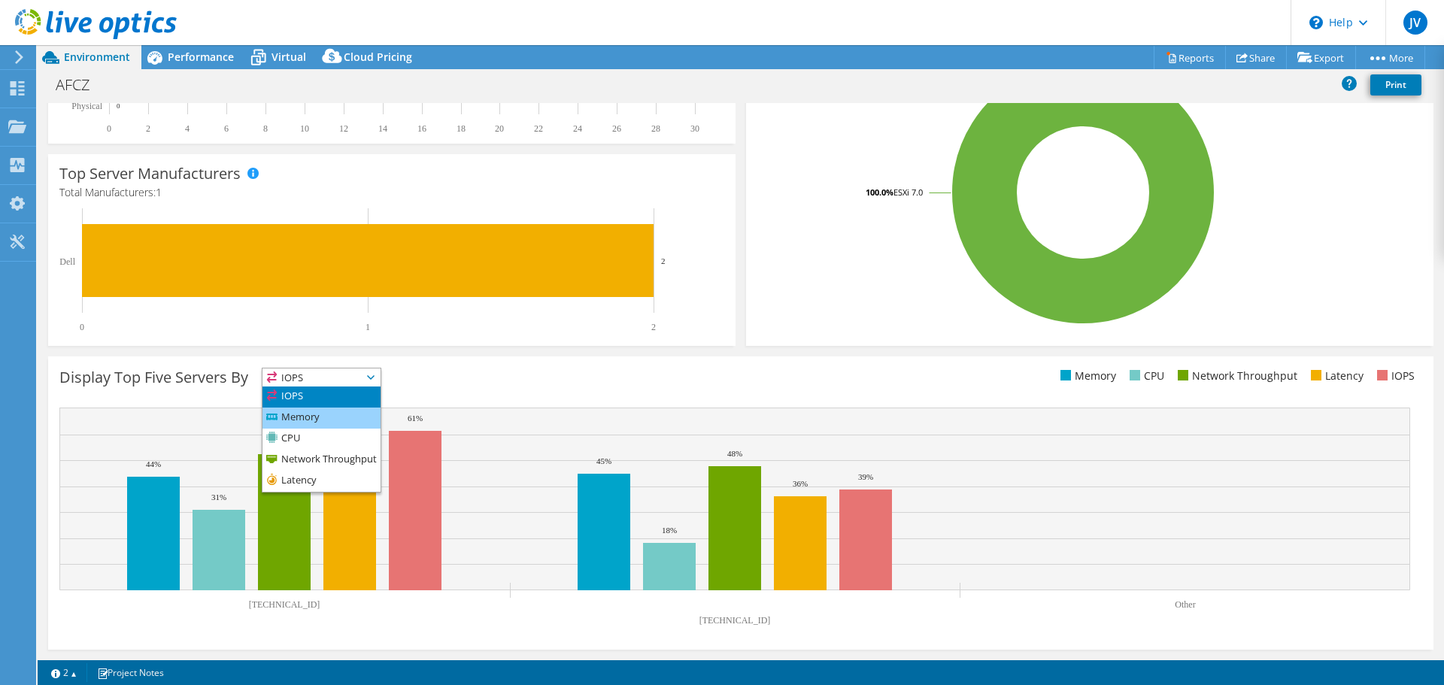
click at [316, 415] on li "Memory" at bounding box center [321, 418] width 118 height 21
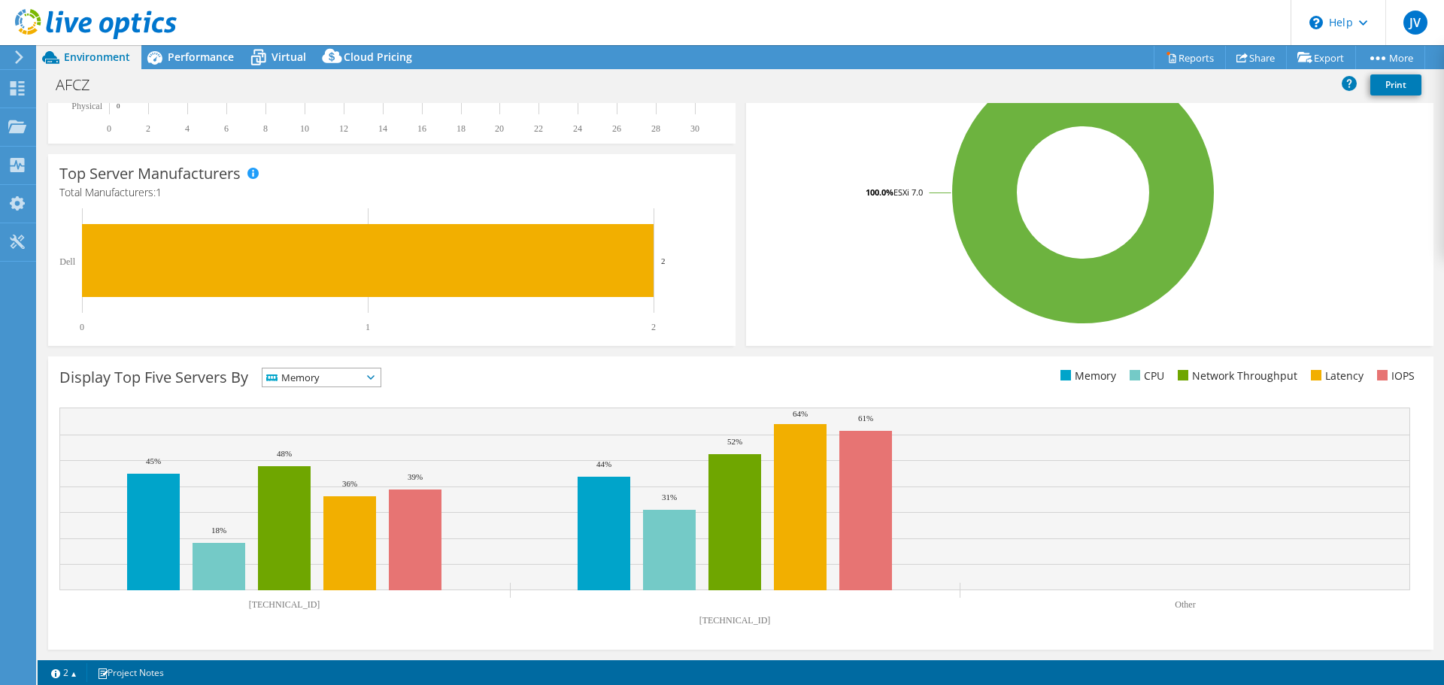
click at [318, 380] on span "Memory" at bounding box center [311, 377] width 99 height 18
click at [314, 429] on li "CPU" at bounding box center [321, 439] width 118 height 21
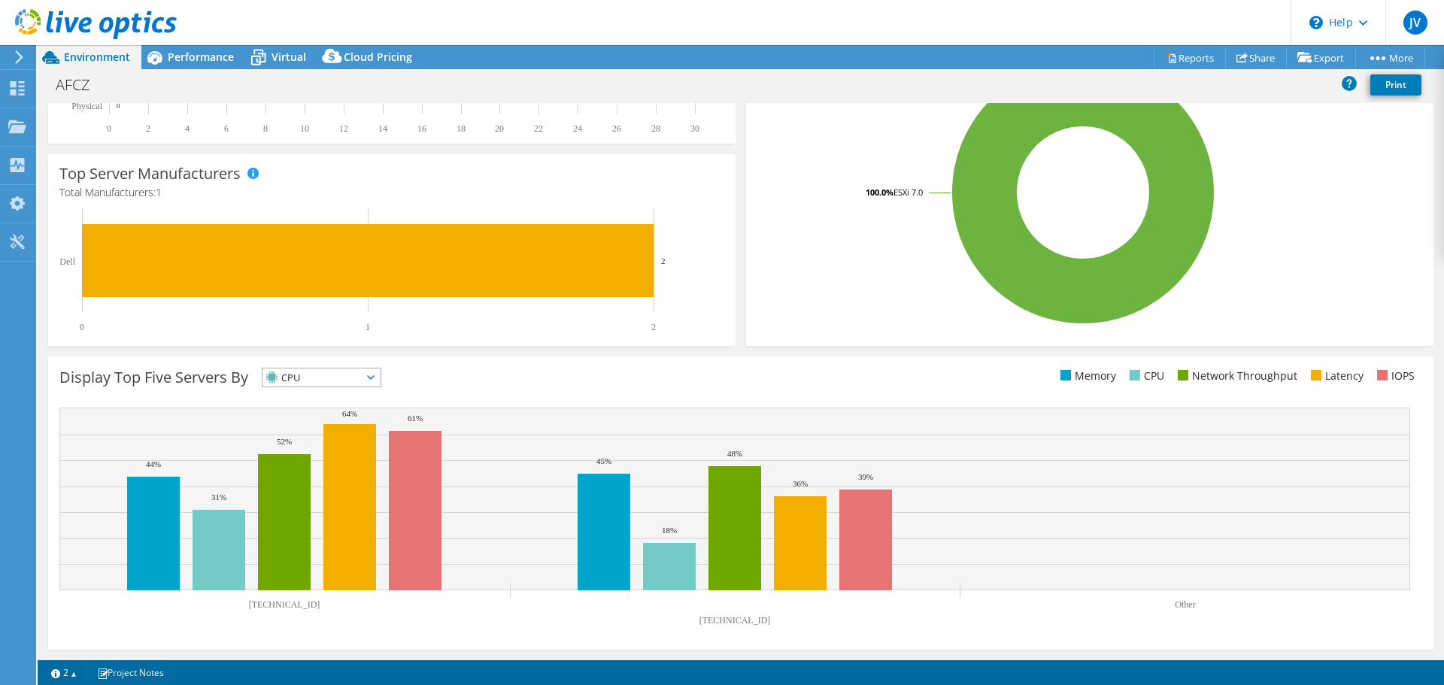
click at [336, 366] on div "Display Top Five Servers By CPU IOPS" at bounding box center [740, 502] width 1385 height 293
click at [332, 375] on span "CPU" at bounding box center [311, 377] width 99 height 18
click at [319, 452] on li "Network Throughput" at bounding box center [321, 460] width 118 height 21
click at [329, 377] on span "Network Throughput" at bounding box center [328, 377] width 133 height 18
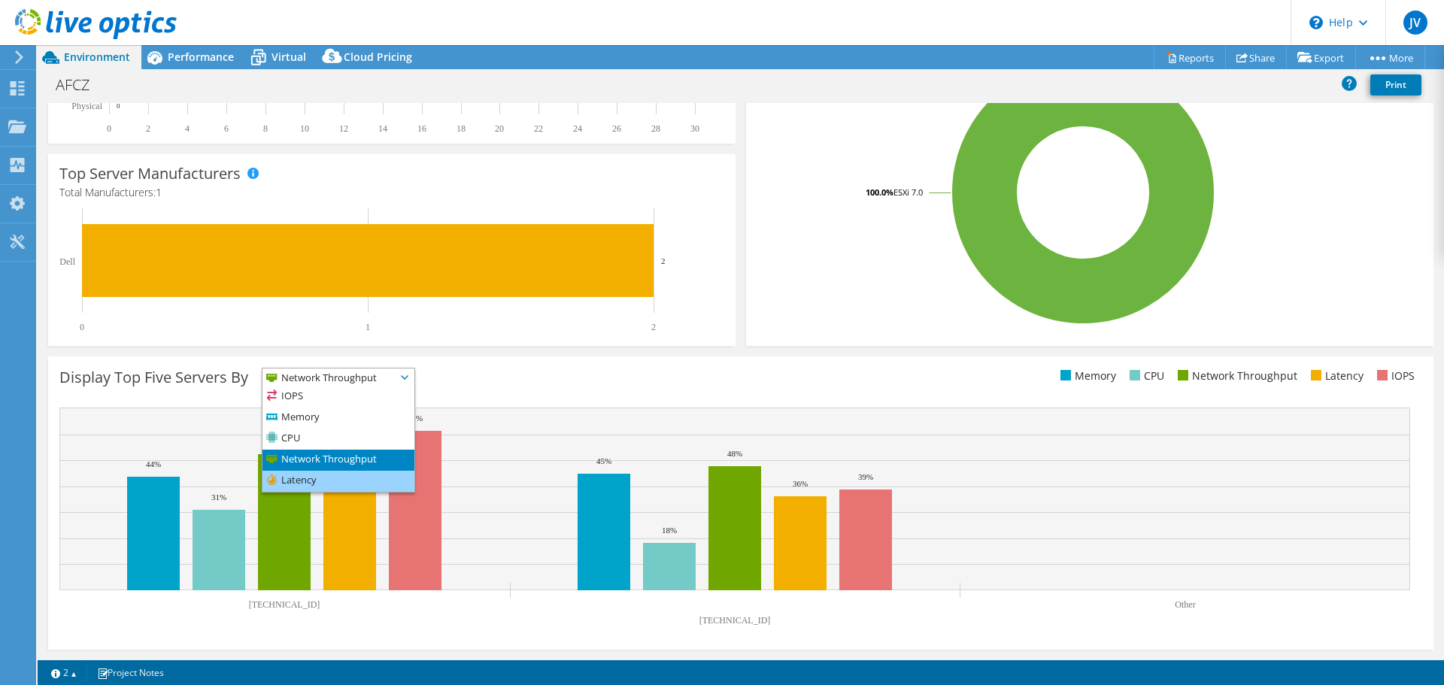
click at [311, 473] on li "Latency" at bounding box center [338, 481] width 152 height 21
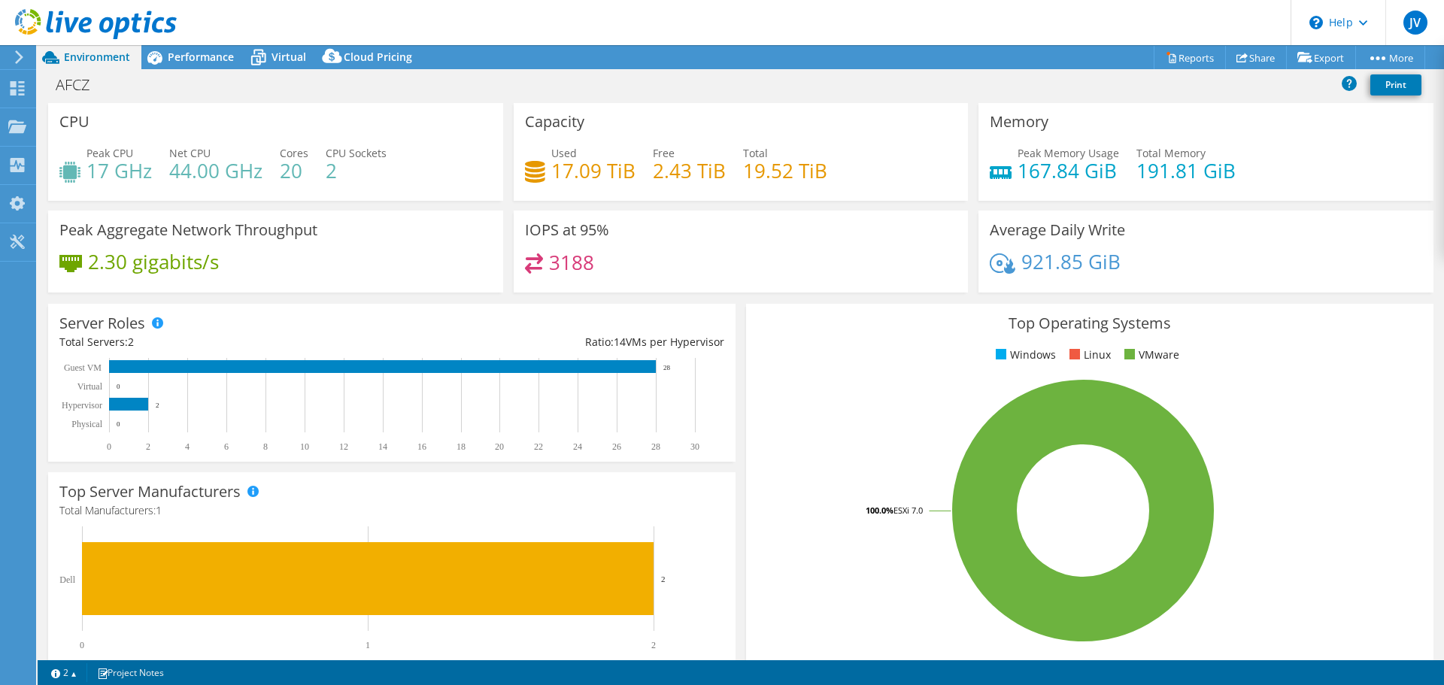
scroll to position [0, 0]
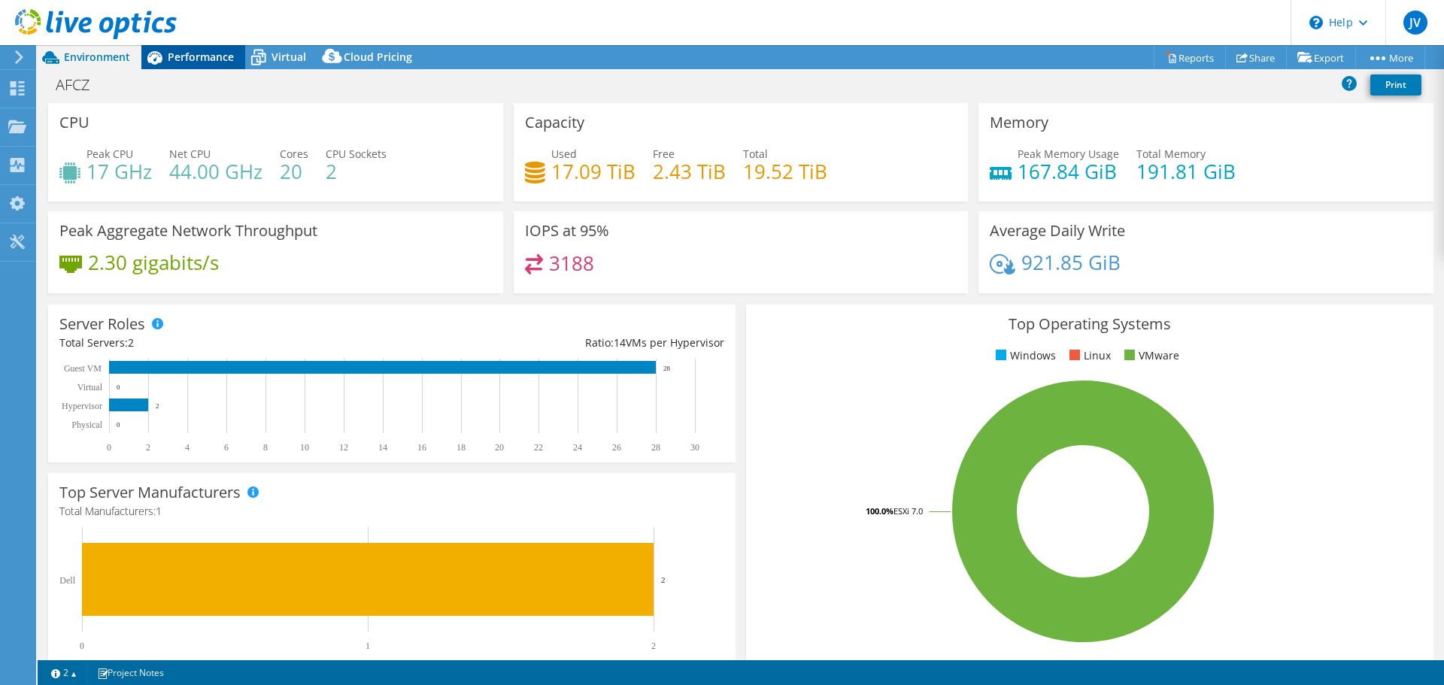
click at [203, 53] on span "Performance" at bounding box center [201, 57] width 66 height 14
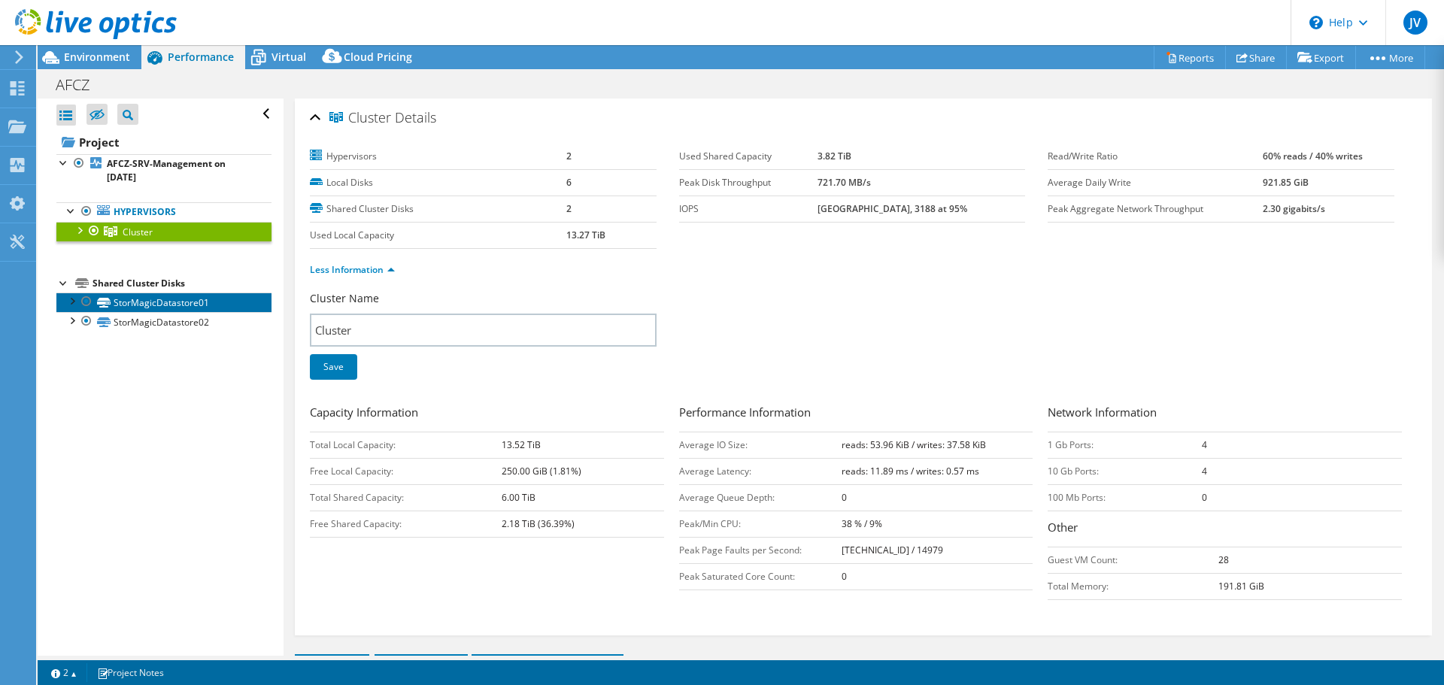
click at [141, 301] on link "StorMagicDatastore01" at bounding box center [163, 302] width 215 height 20
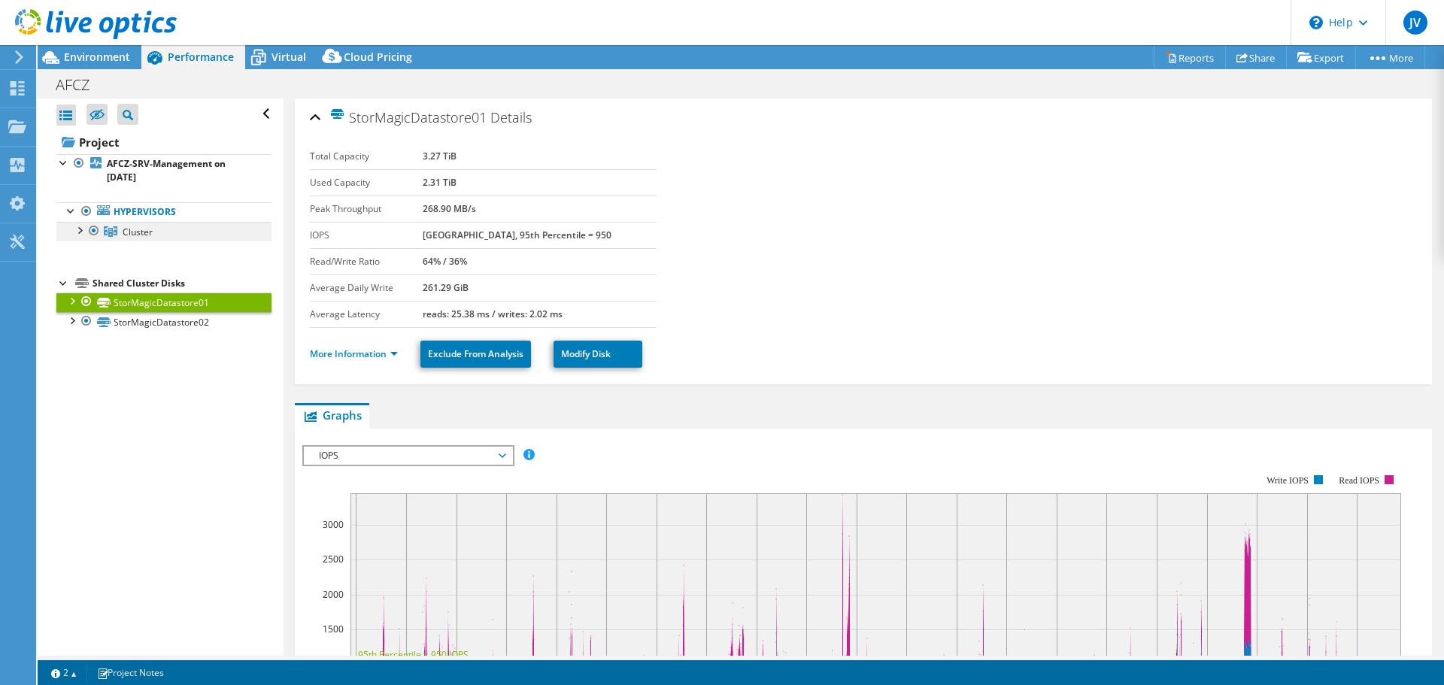
click at [145, 226] on span "Cluster" at bounding box center [138, 232] width 30 height 13
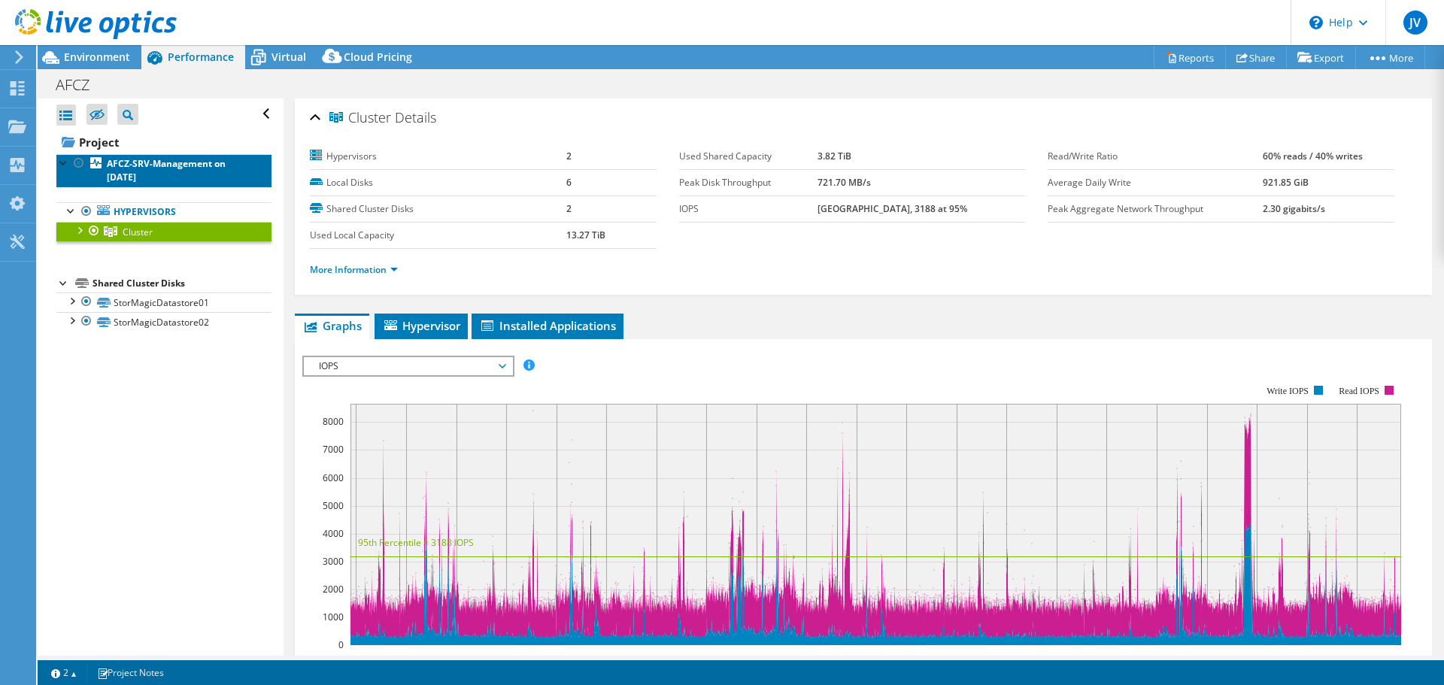
click at [163, 171] on link "AFCZ-SRV-Management on [DATE]" at bounding box center [163, 170] width 215 height 33
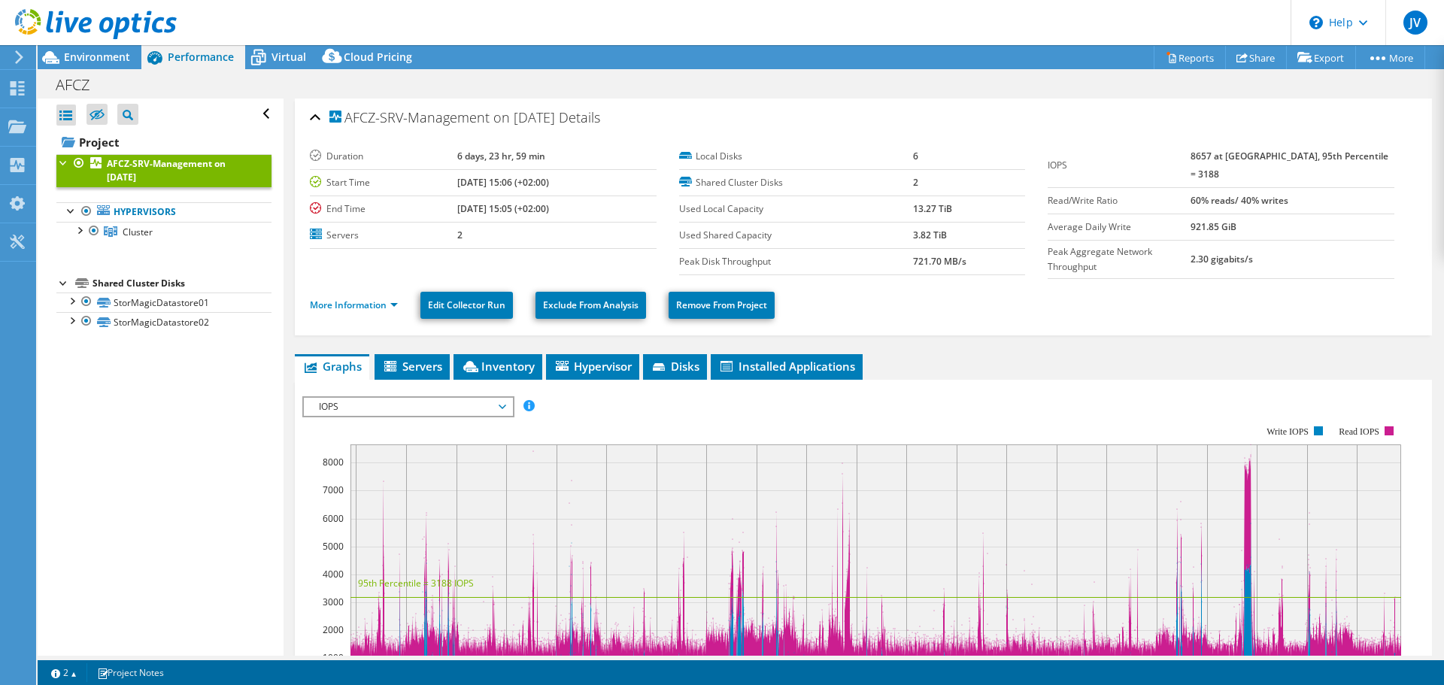
click at [405, 399] on span "IOPS" at bounding box center [407, 407] width 193 height 18
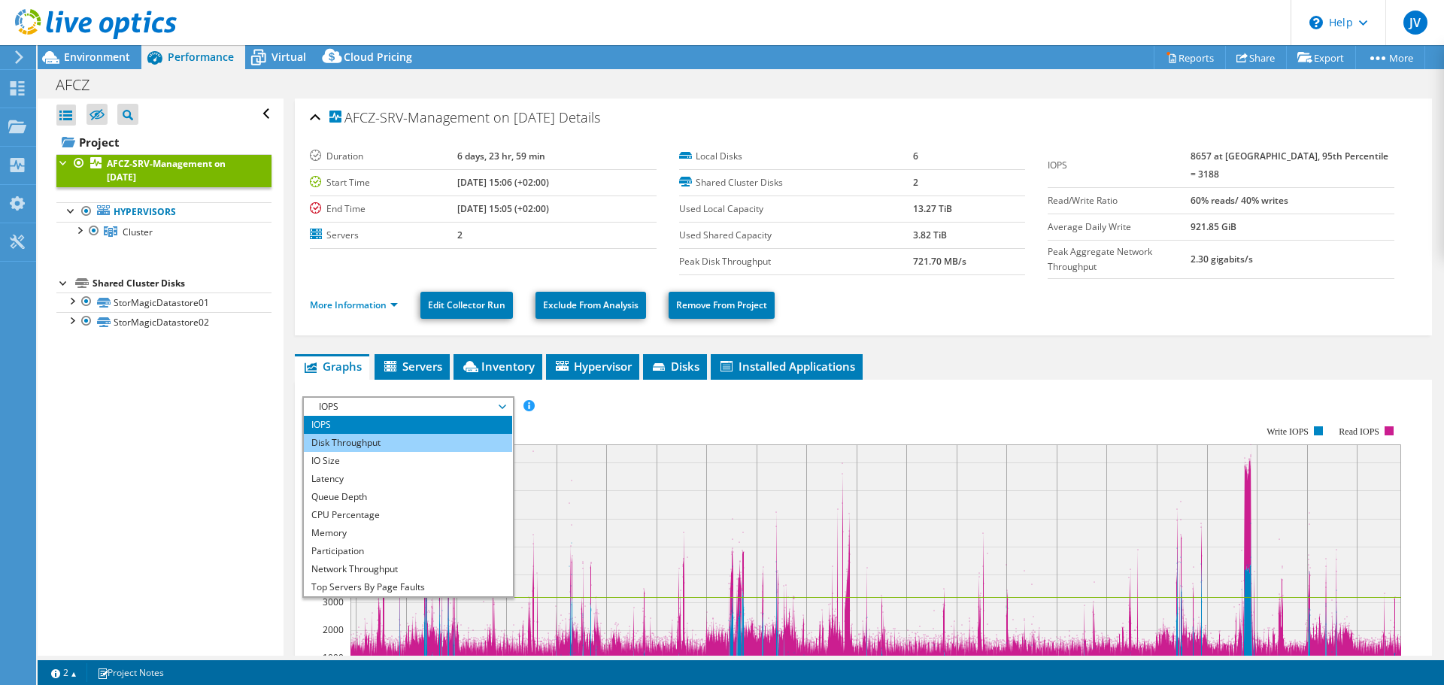
click at [373, 445] on li "Disk Throughput" at bounding box center [408, 443] width 208 height 18
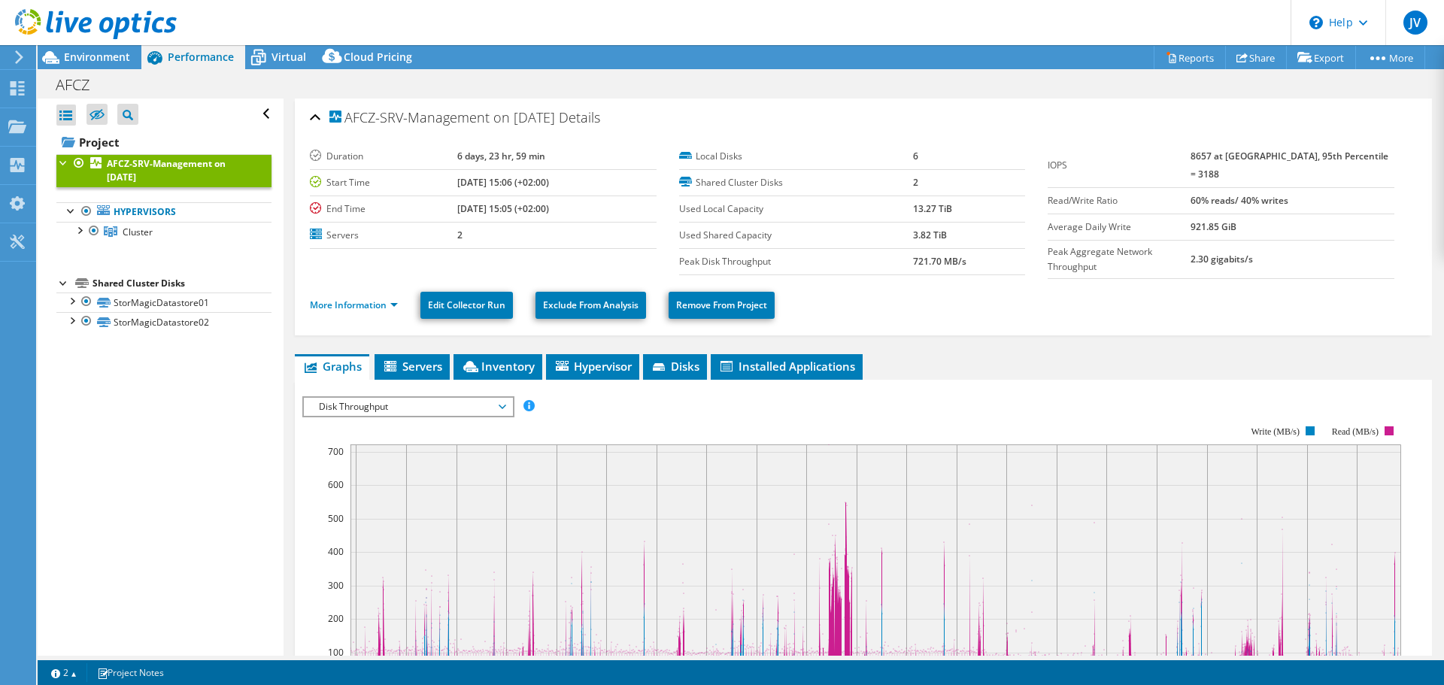
click at [304, 531] on rect at bounding box center [851, 555] width 1099 height 301
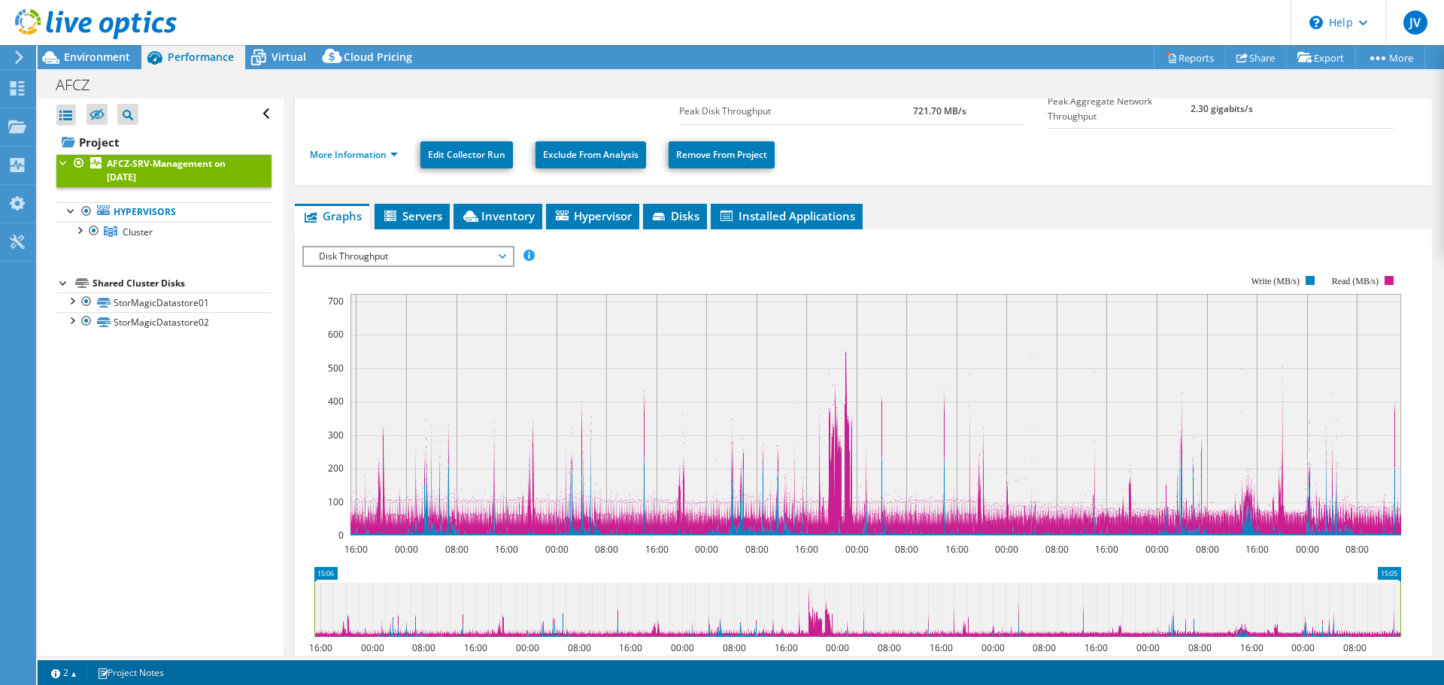
scroll to position [226, 0]
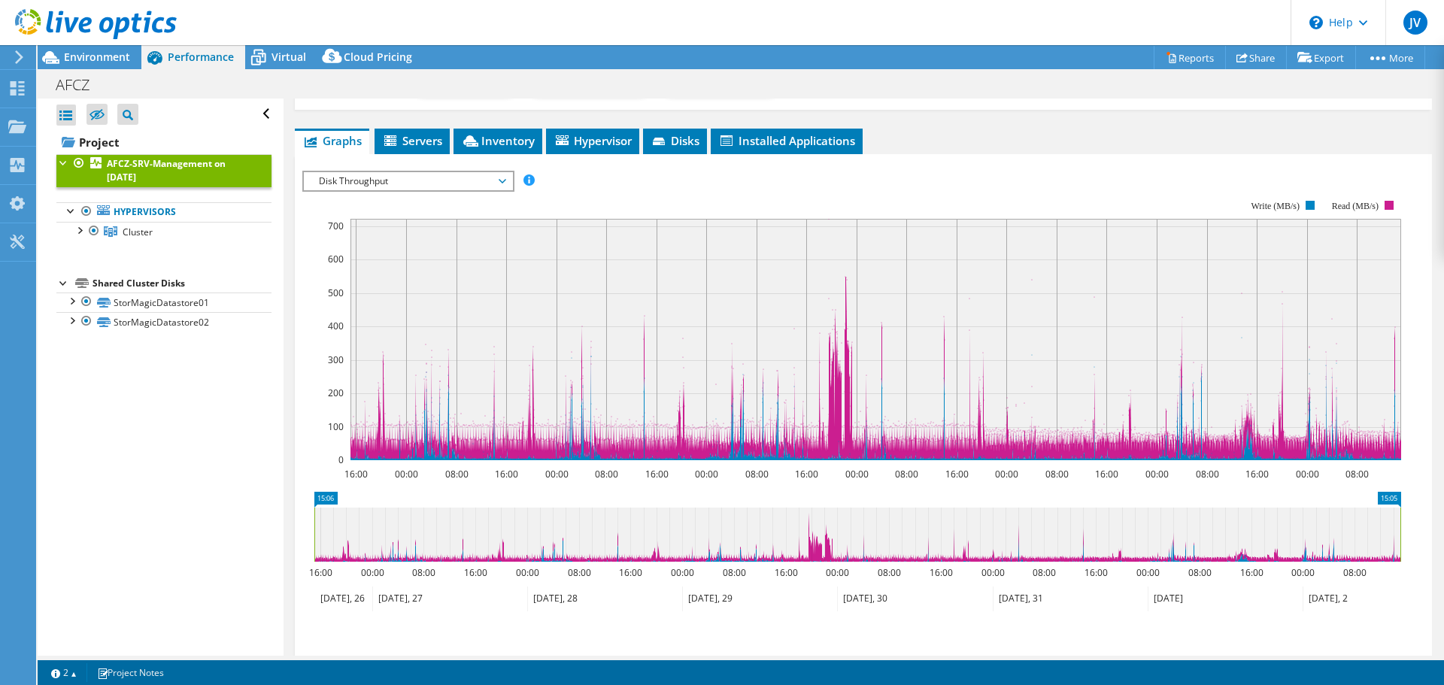
click at [389, 173] on span "Disk Throughput" at bounding box center [407, 181] width 193 height 18
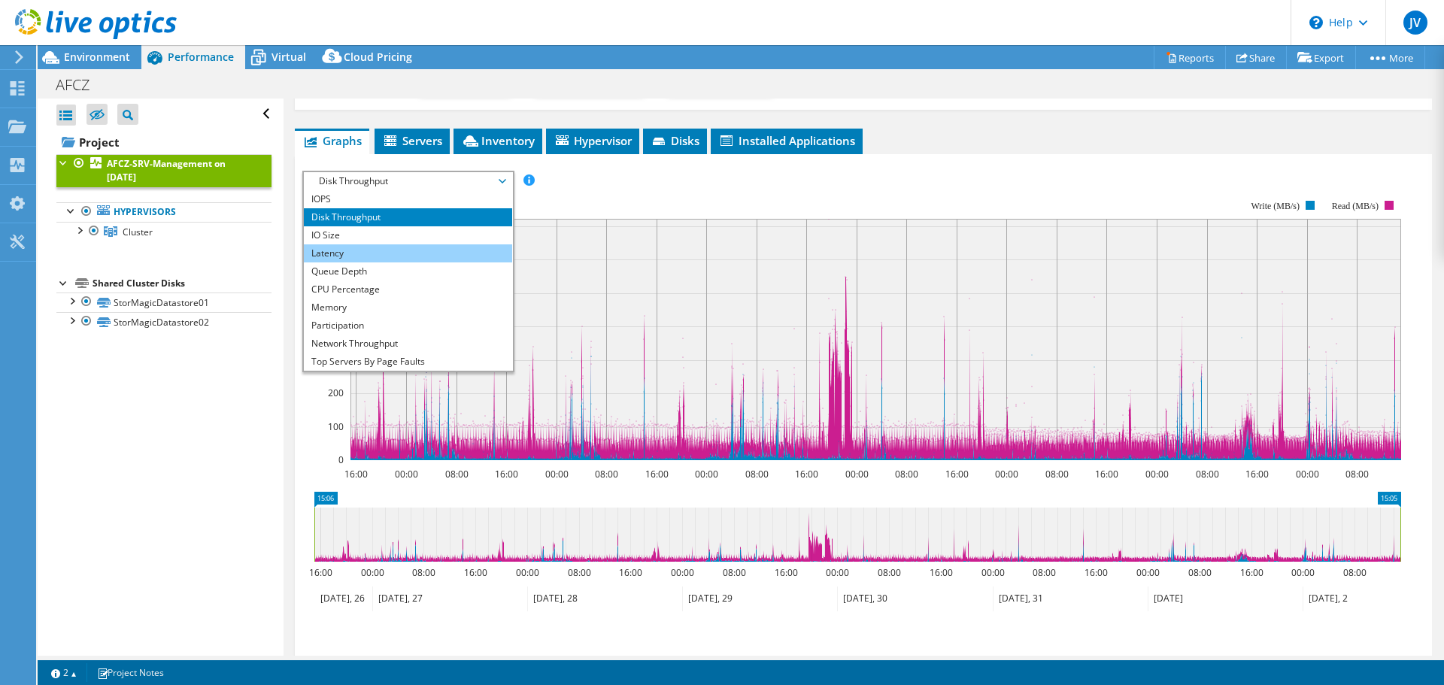
click at [373, 244] on li "Latency" at bounding box center [408, 253] width 208 height 18
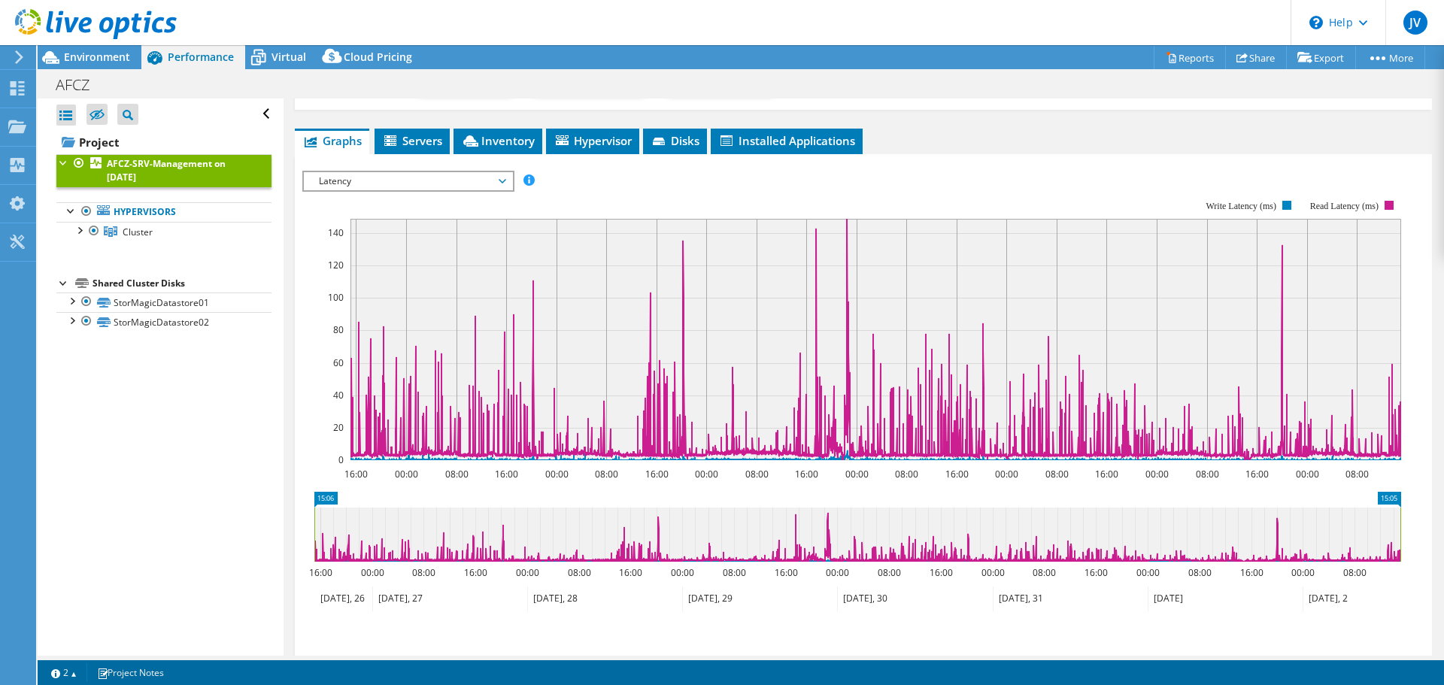
click at [382, 172] on span "Latency" at bounding box center [407, 181] width 193 height 18
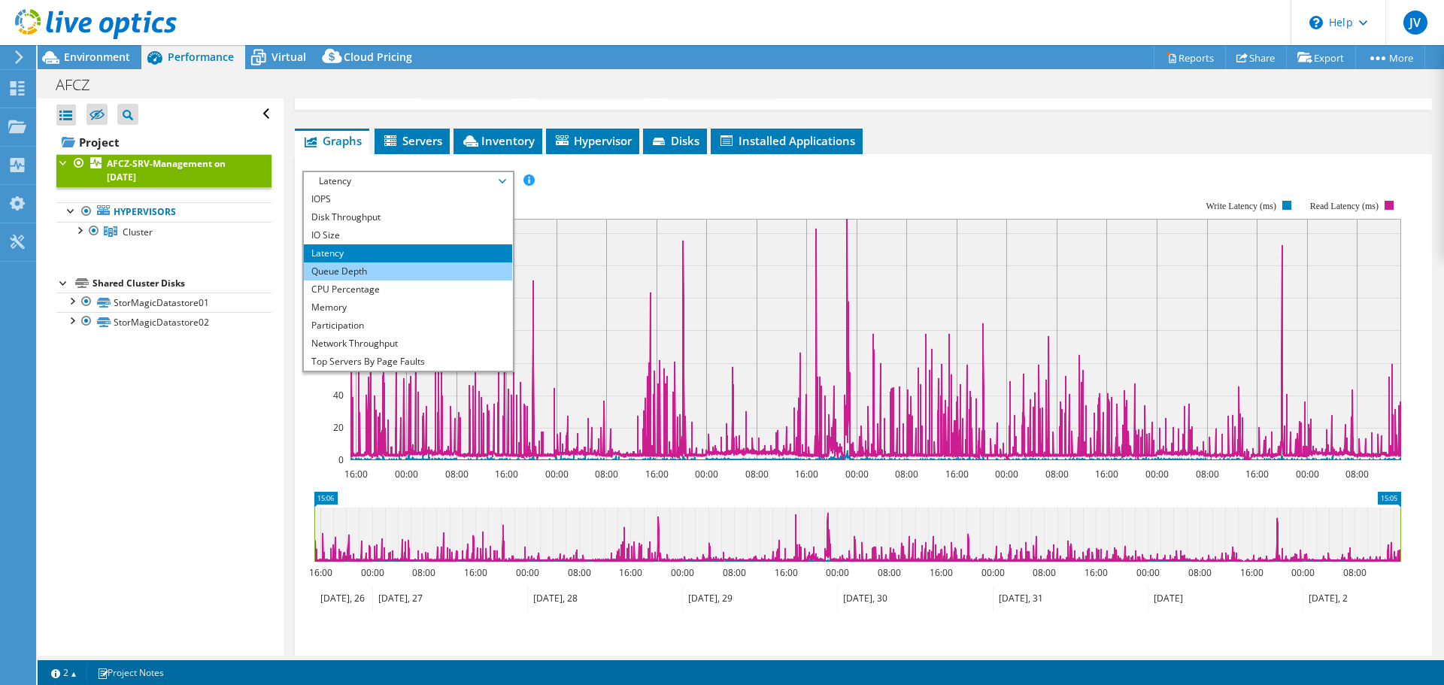
click at [365, 269] on li "Queue Depth" at bounding box center [408, 271] width 208 height 18
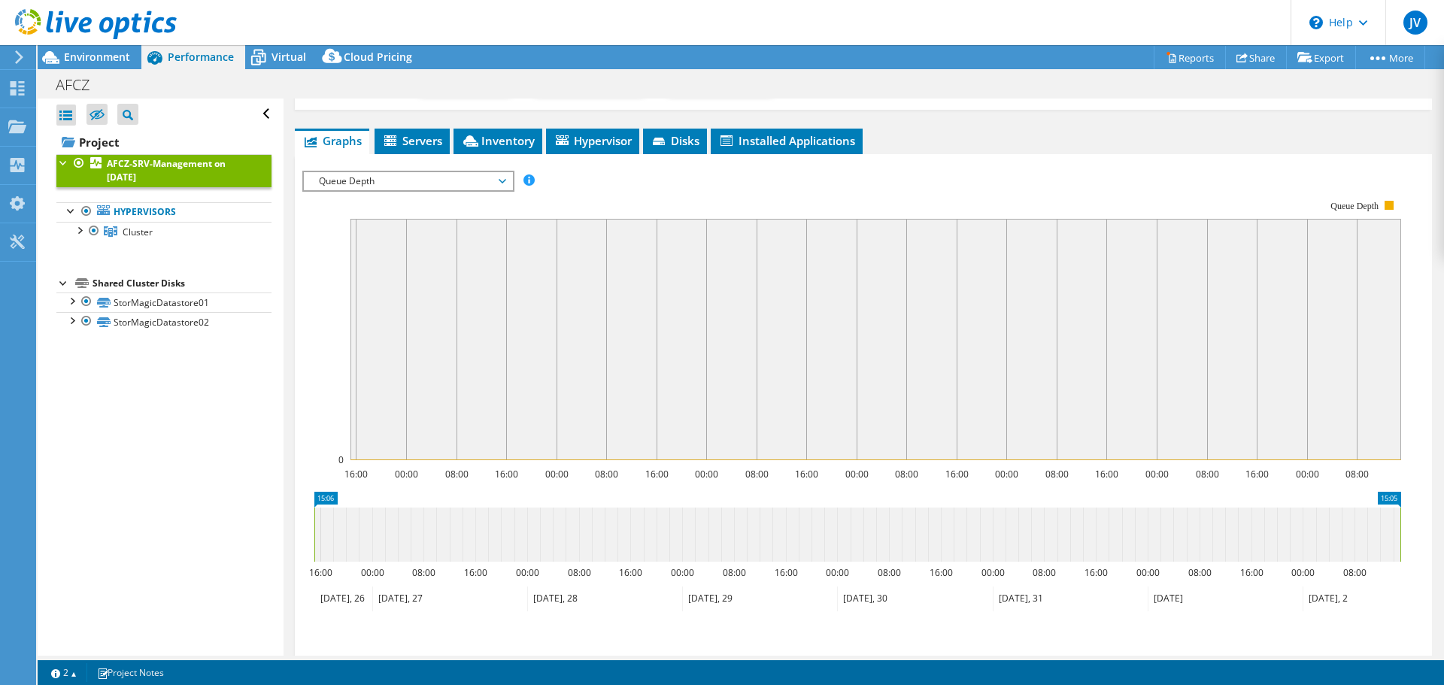
click at [385, 177] on span "Queue Depth" at bounding box center [407, 181] width 193 height 18
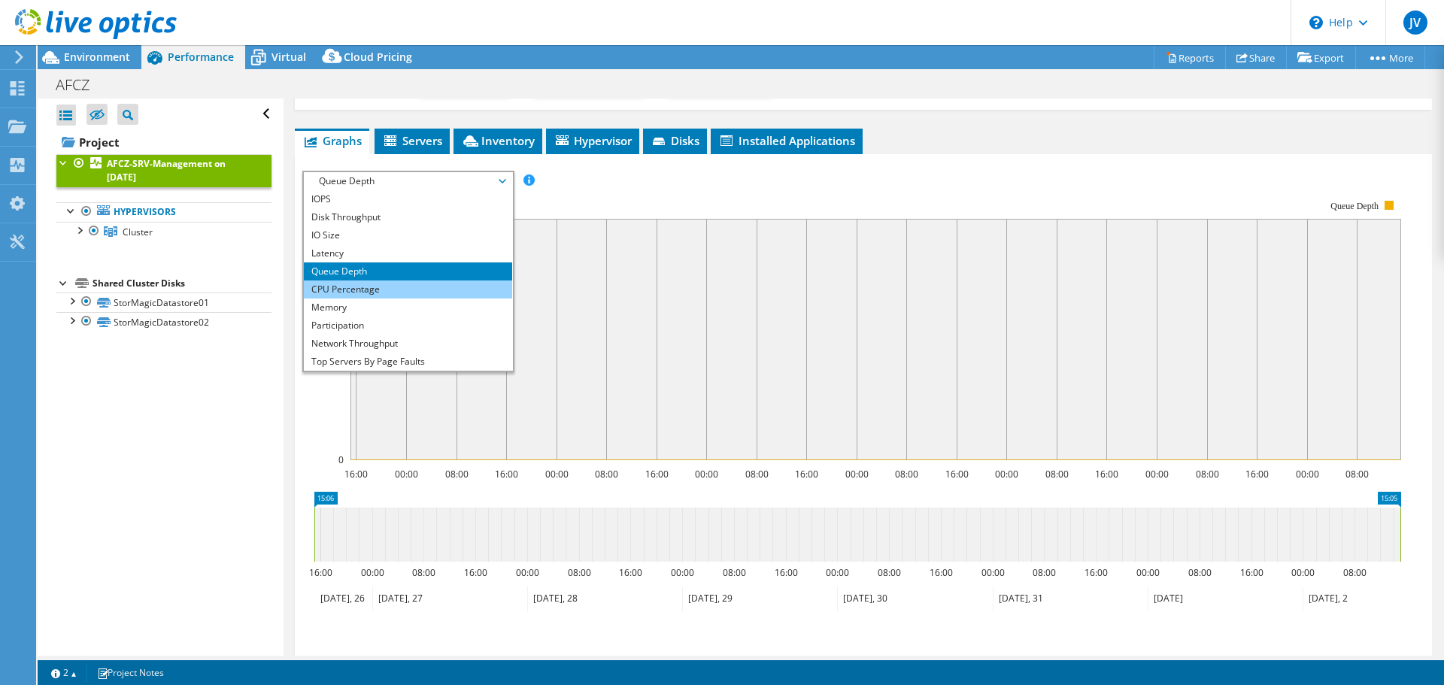
click at [363, 281] on li "CPU Percentage" at bounding box center [408, 289] width 208 height 18
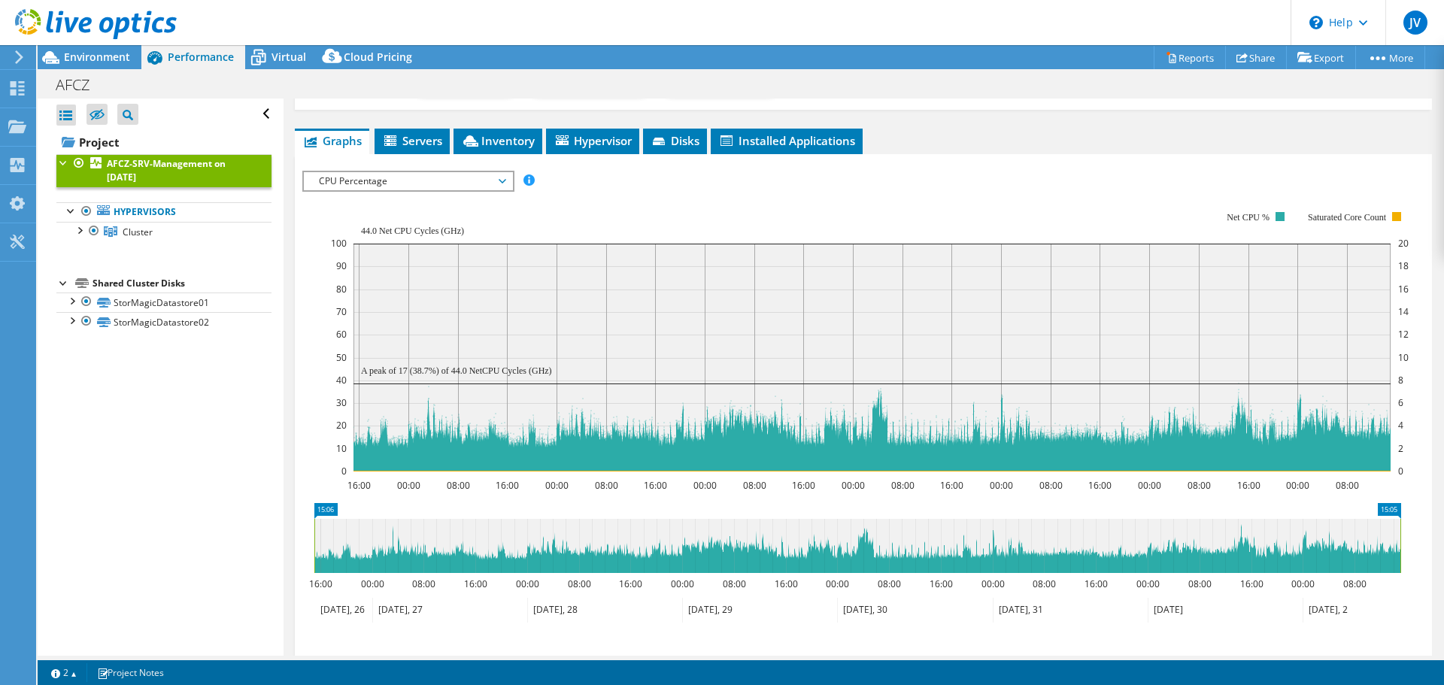
click at [377, 177] on span "CPU Percentage" at bounding box center [407, 181] width 193 height 18
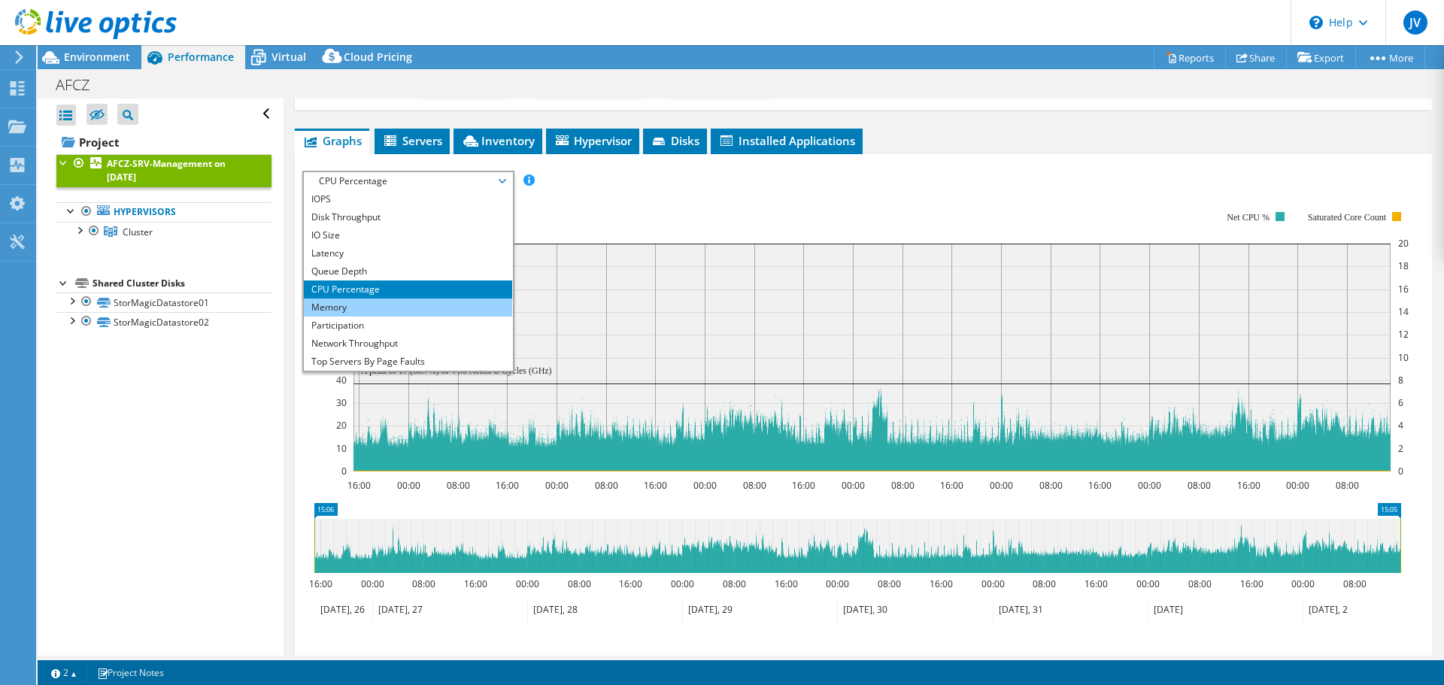
click at [359, 300] on li "Memory" at bounding box center [408, 308] width 208 height 18
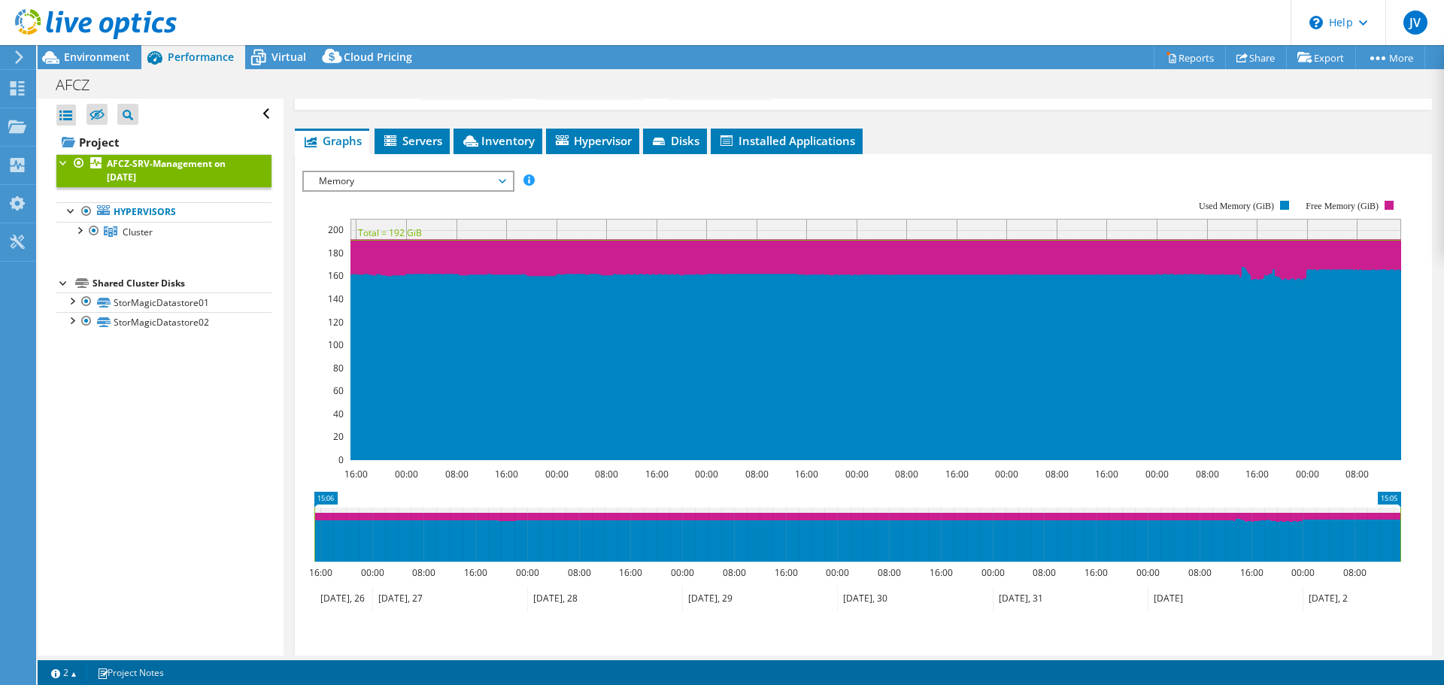
click at [464, 178] on span "Memory" at bounding box center [407, 181] width 193 height 18
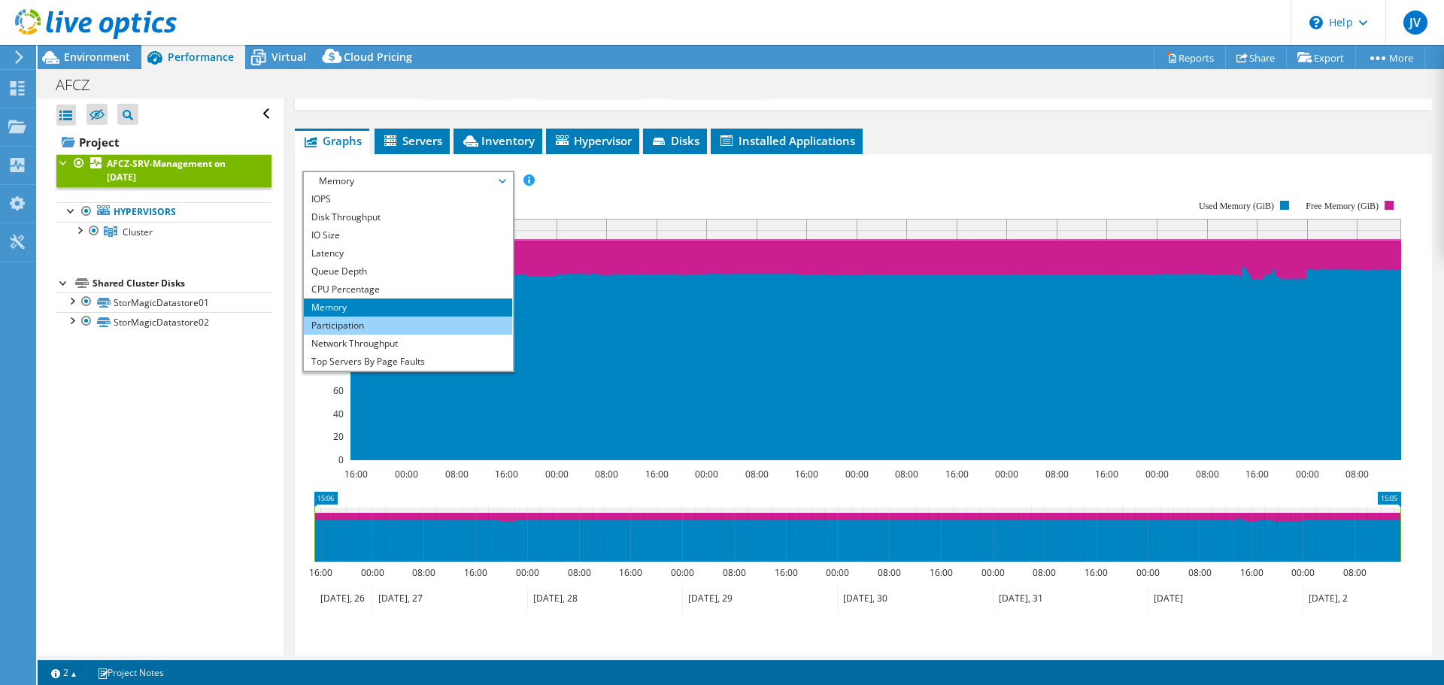
click at [403, 317] on li "Participation" at bounding box center [408, 326] width 208 height 18
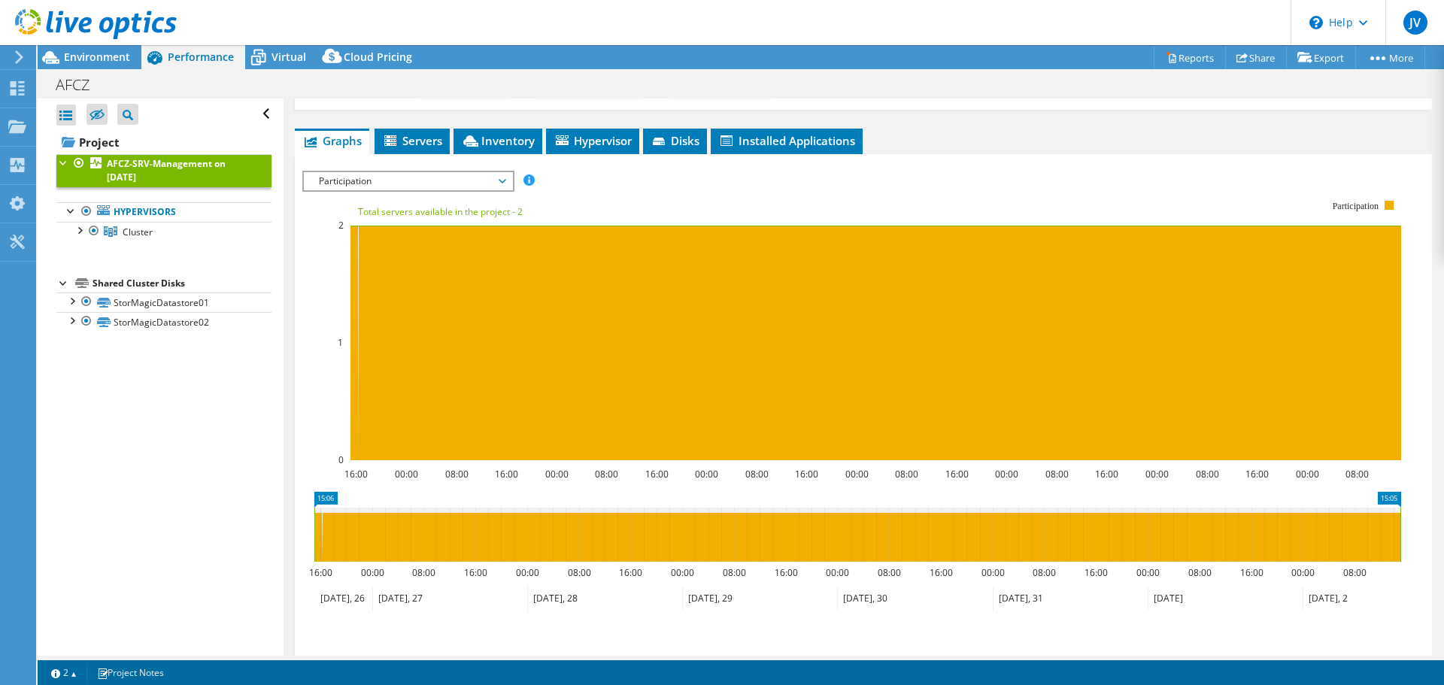
click at [417, 176] on span "Participation" at bounding box center [407, 181] width 193 height 18
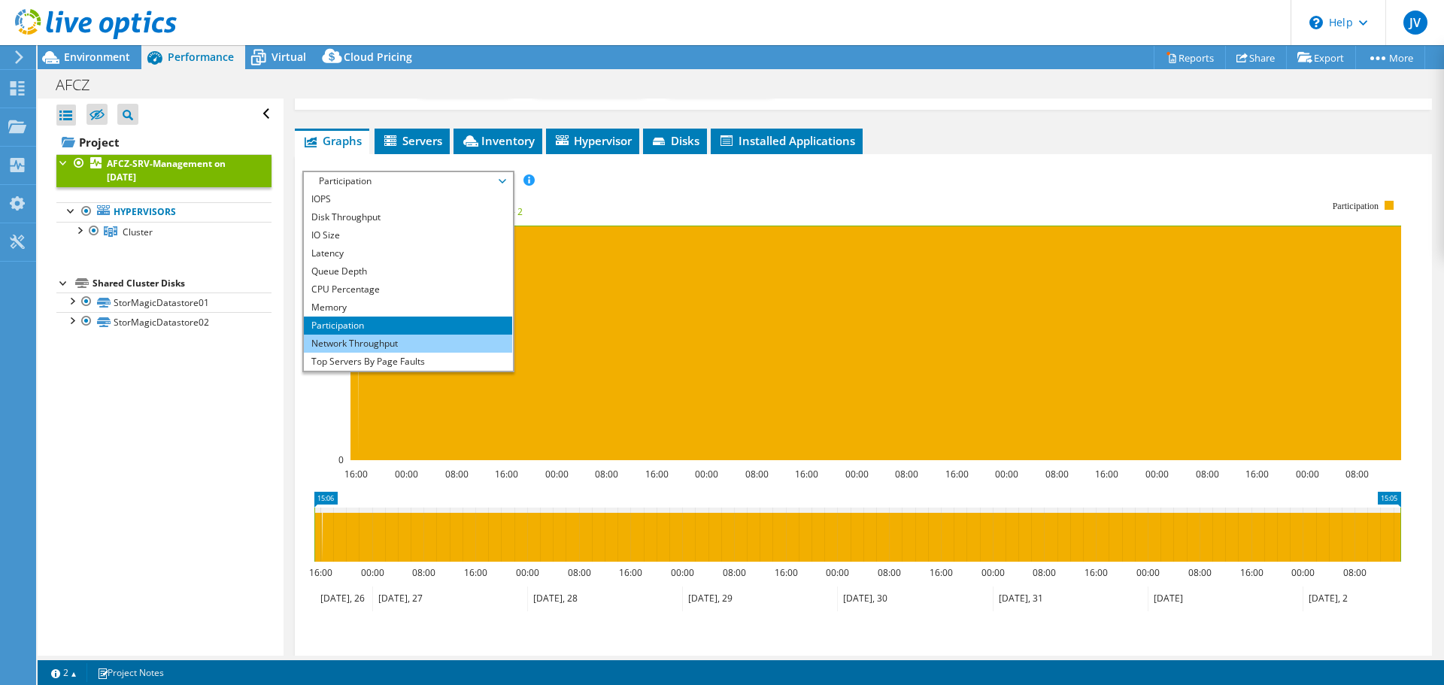
click at [386, 335] on li "Network Throughput" at bounding box center [408, 344] width 208 height 18
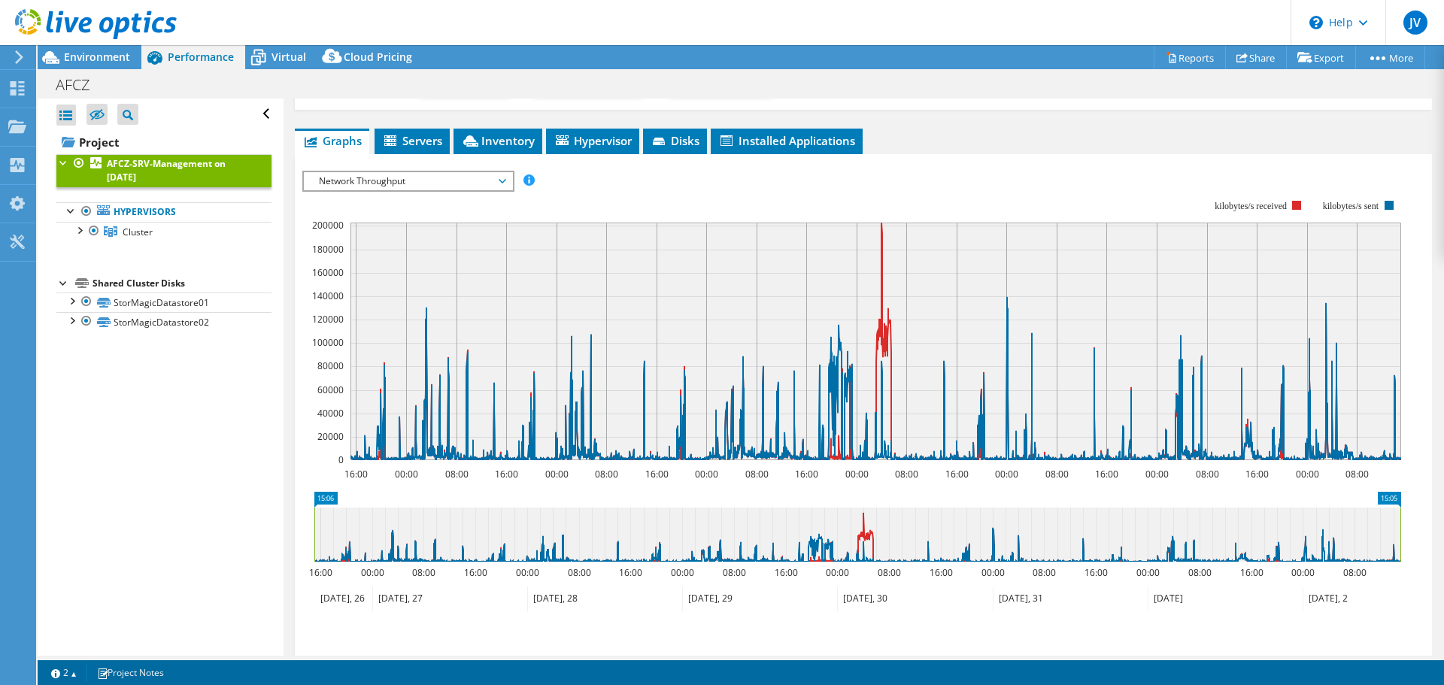
click at [411, 184] on span "Network Throughput" at bounding box center [407, 181] width 193 height 18
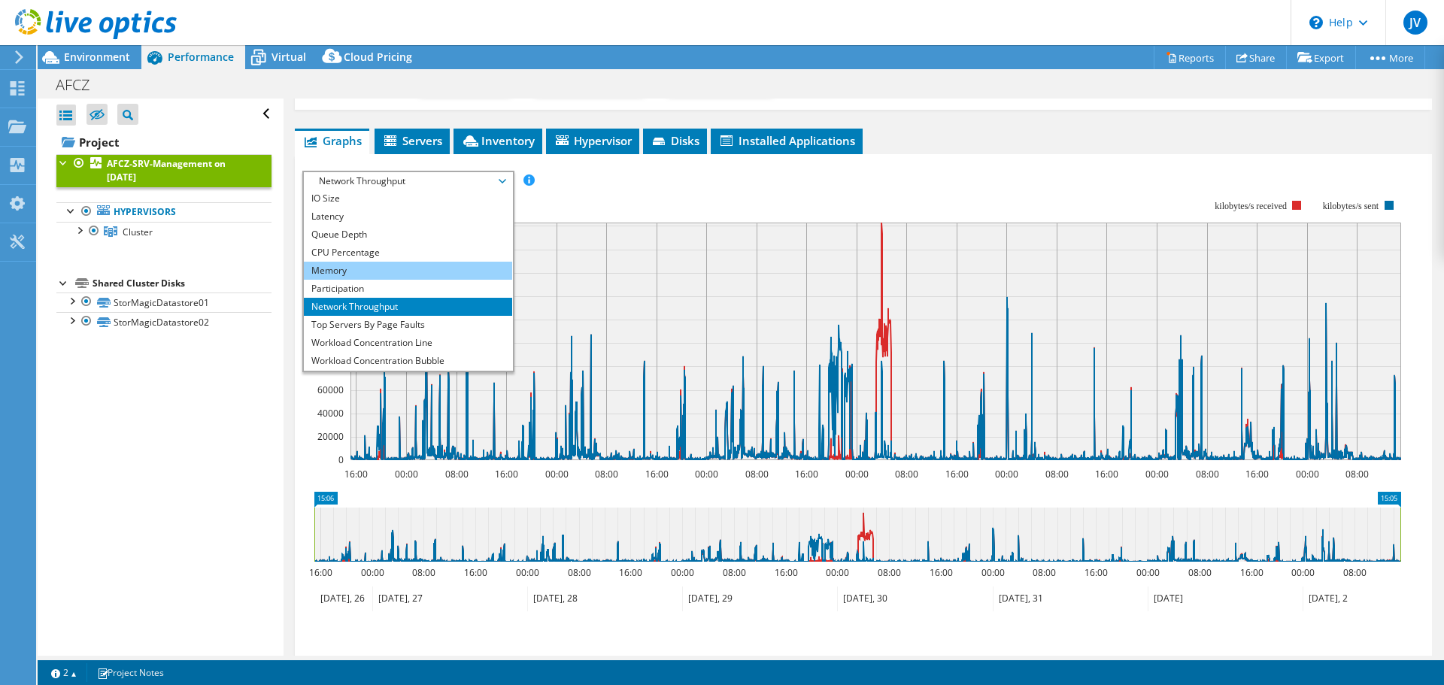
scroll to position [54, 0]
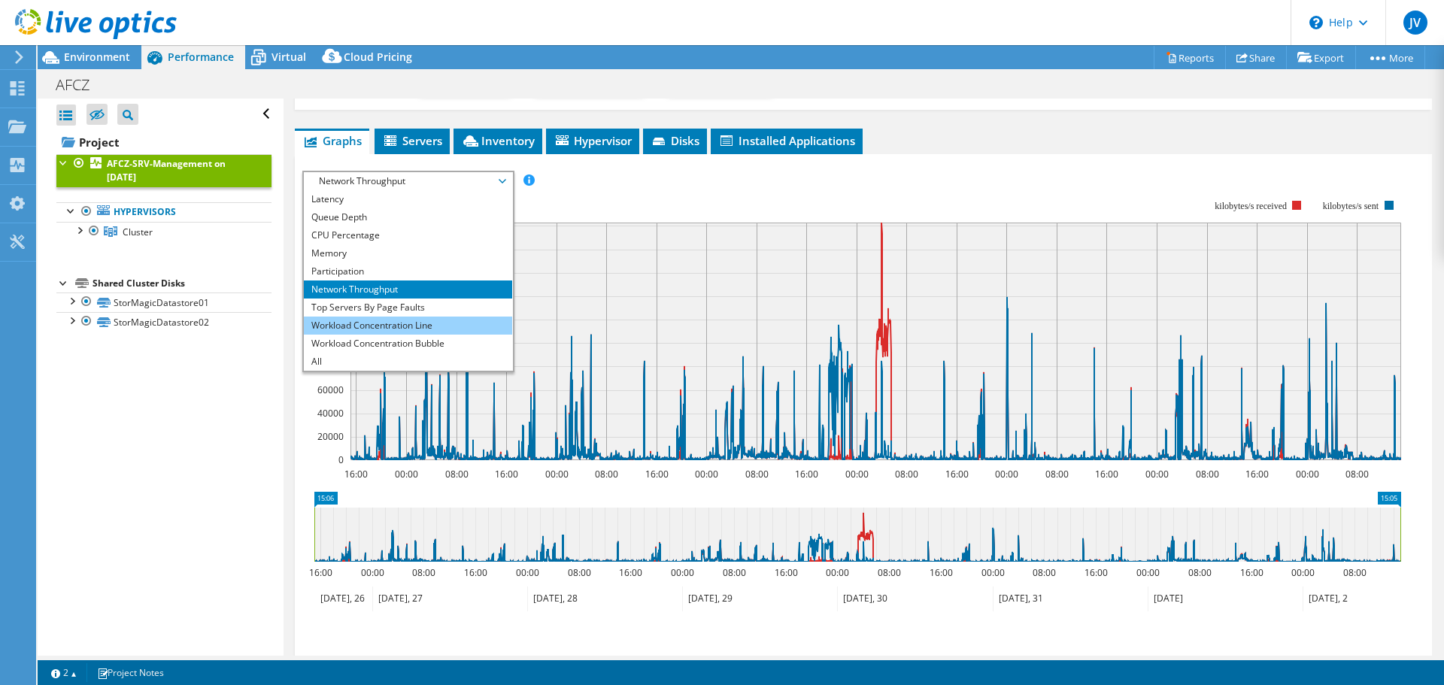
click at [370, 318] on li "Workload Concentration Line" at bounding box center [408, 326] width 208 height 18
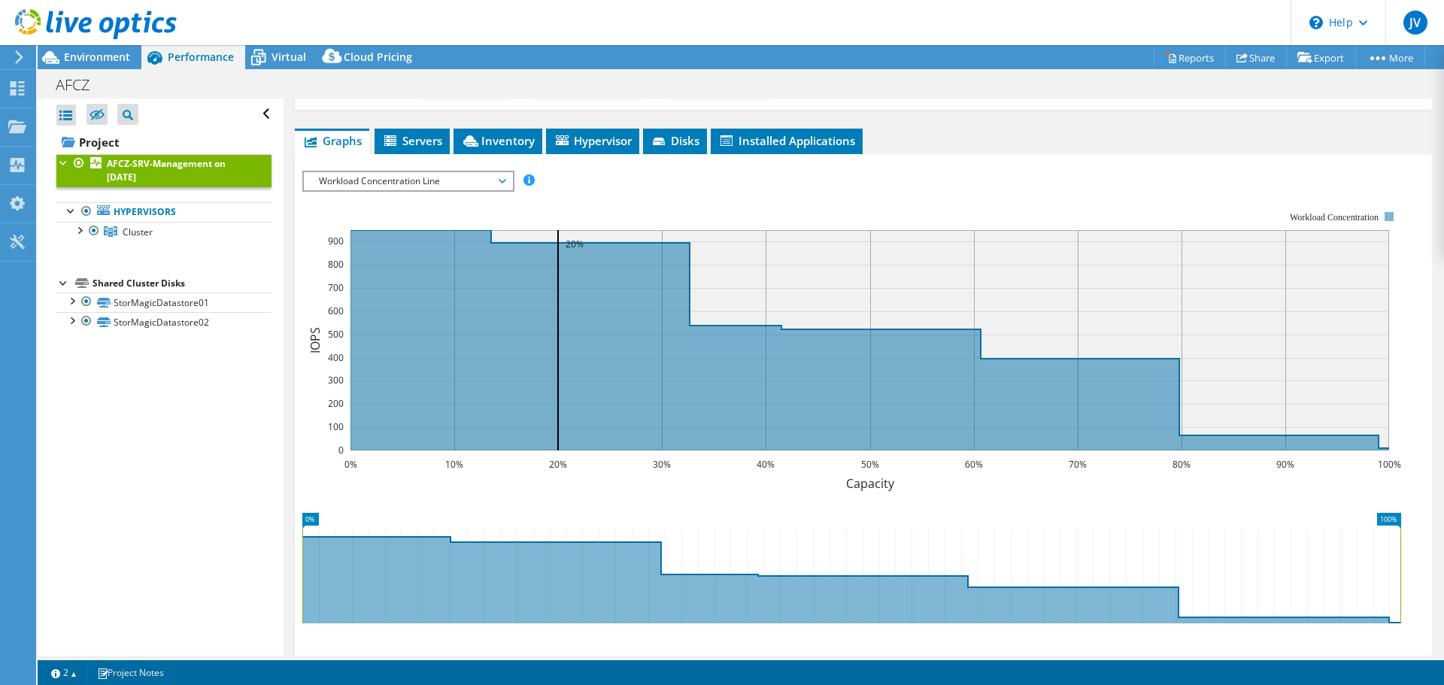
click at [378, 184] on span "Workload Concentration Line" at bounding box center [407, 181] width 193 height 18
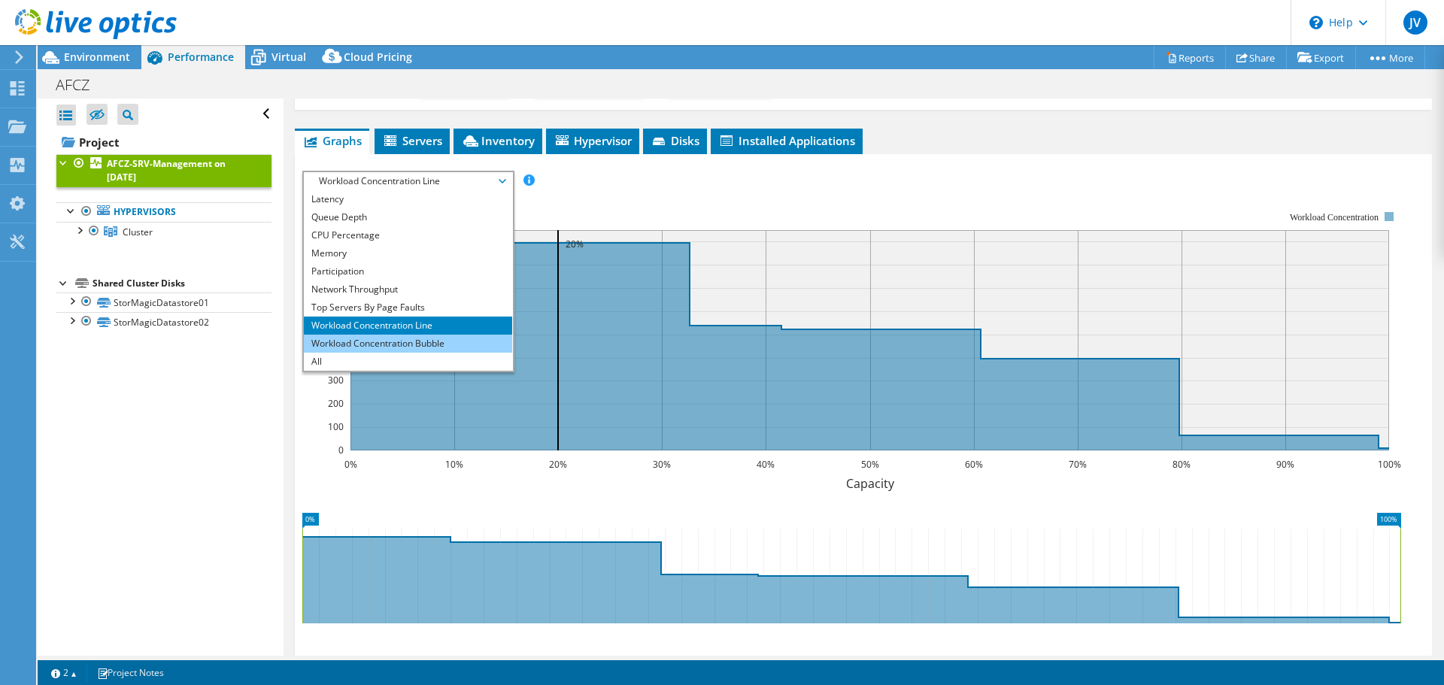
click at [370, 335] on li "Workload Concentration Bubble" at bounding box center [408, 344] width 208 height 18
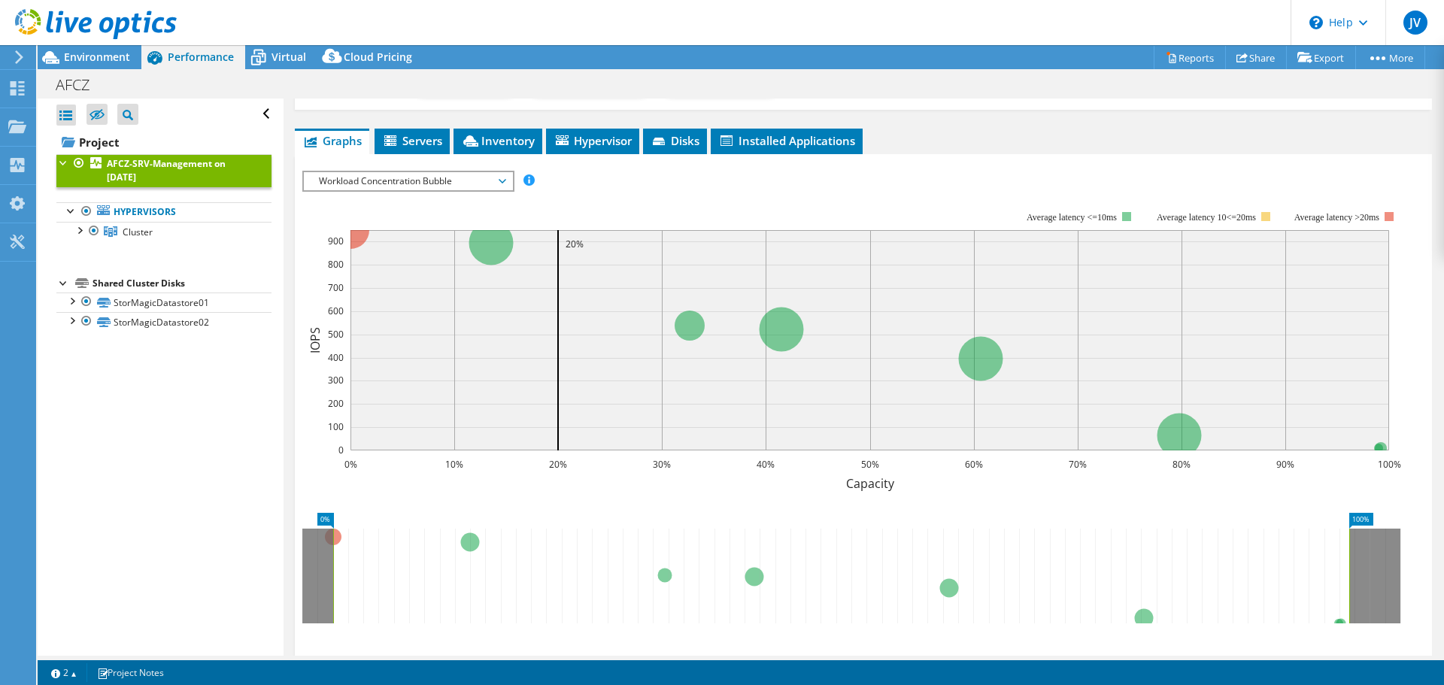
click at [417, 183] on span "Workload Concentration Bubble" at bounding box center [407, 181] width 193 height 18
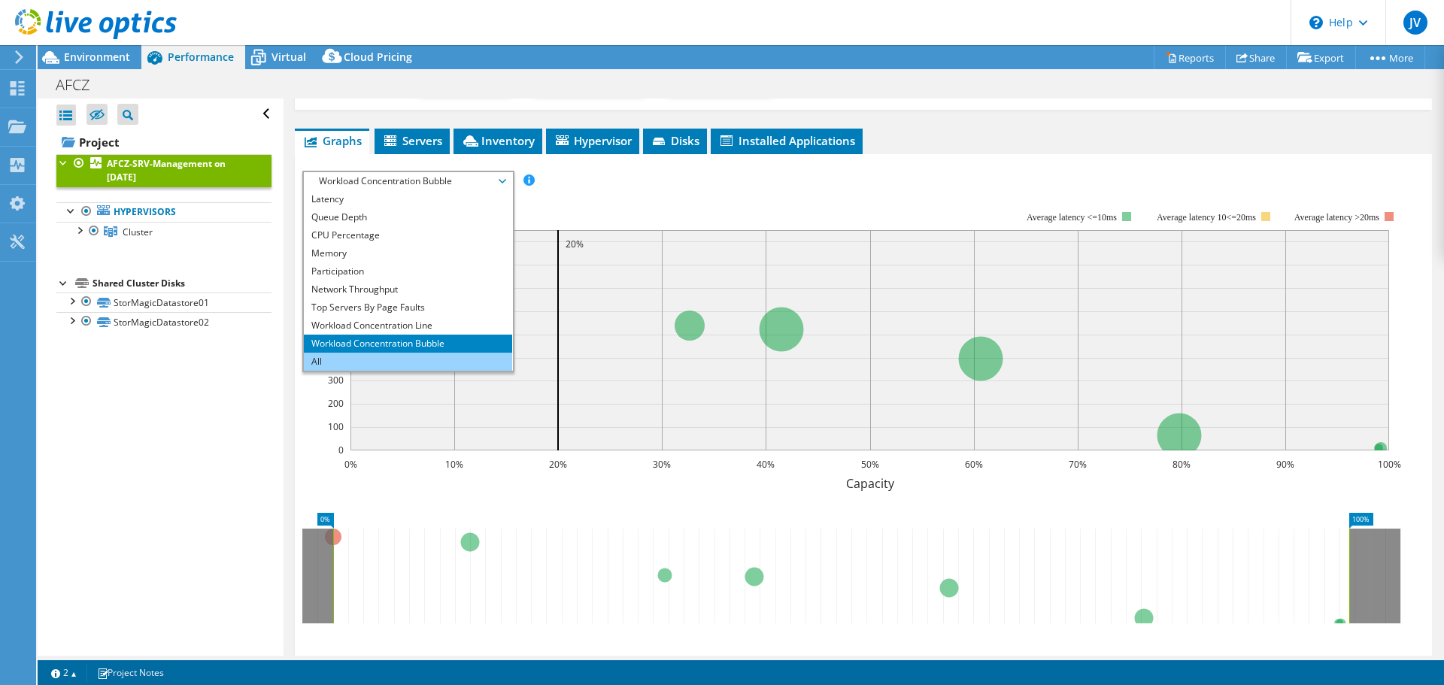
click at [385, 353] on li "All" at bounding box center [408, 362] width 208 height 18
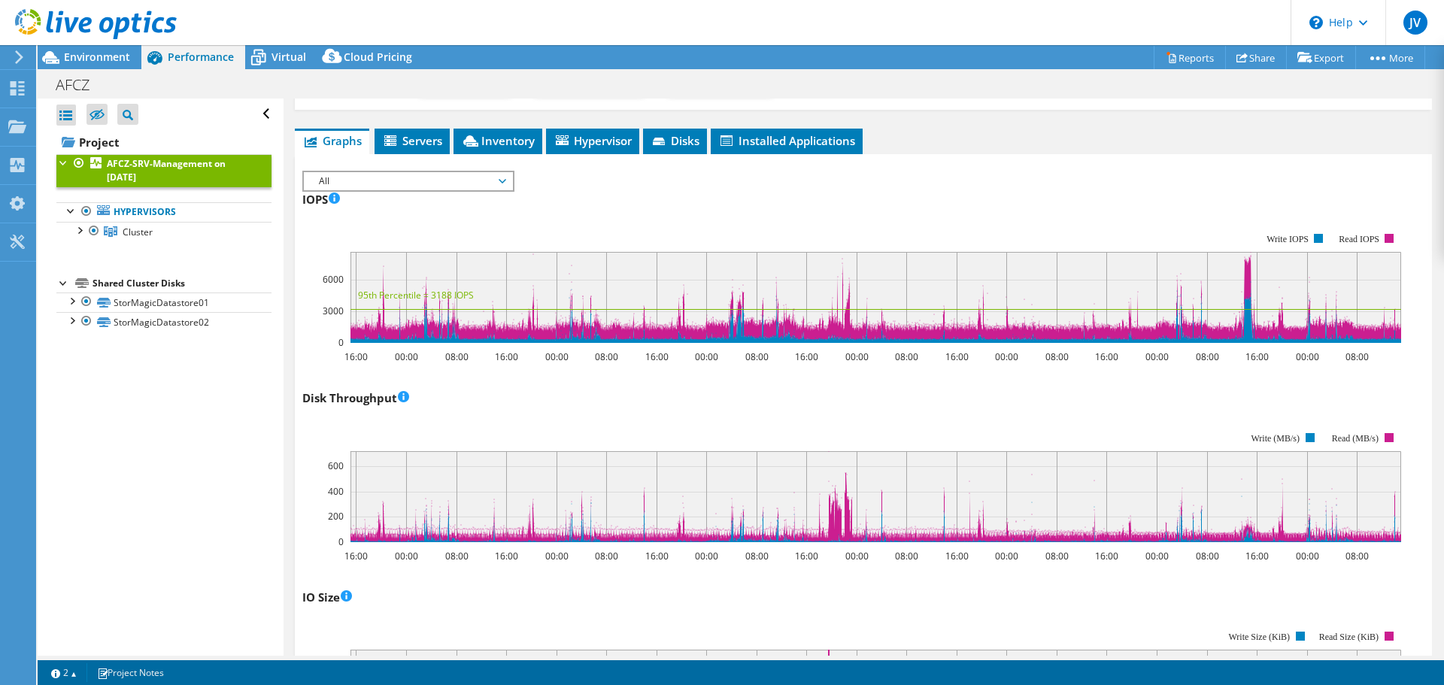
click at [311, 413] on rect at bounding box center [851, 487] width 1099 height 150
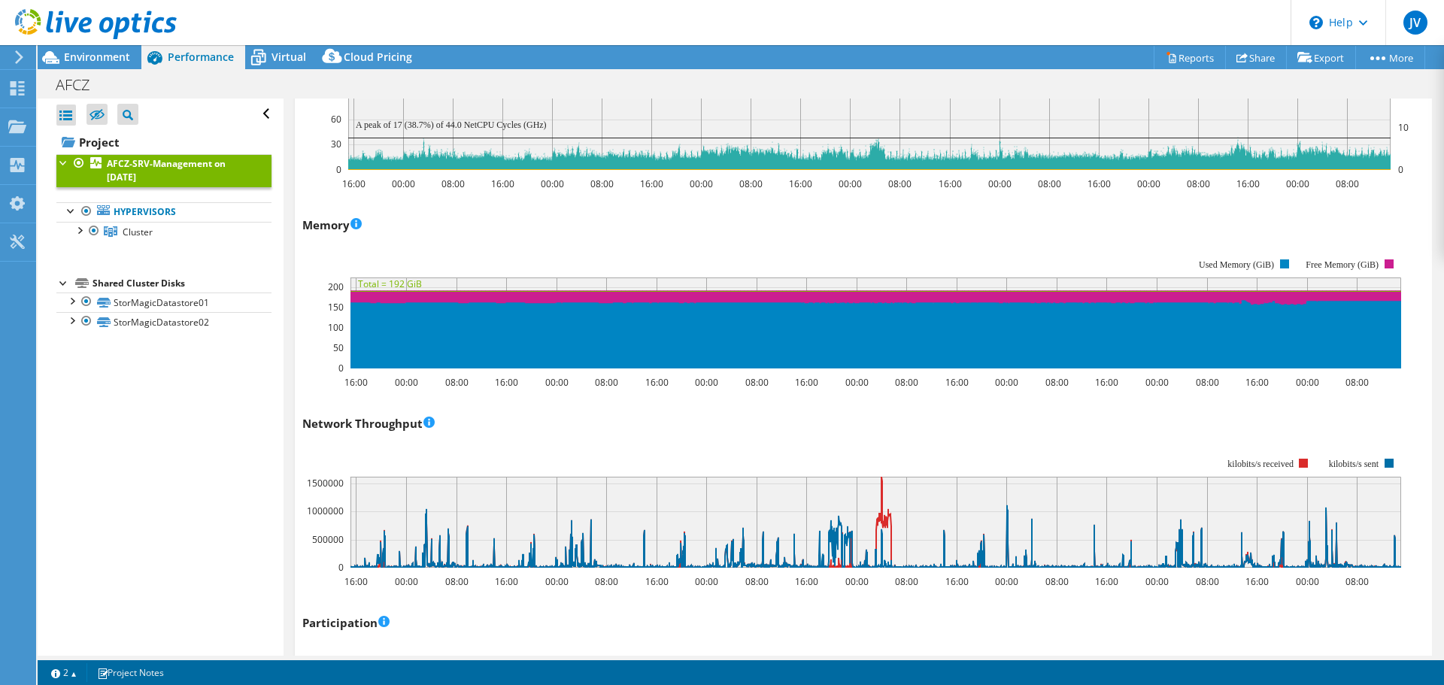
scroll to position [1504, 0]
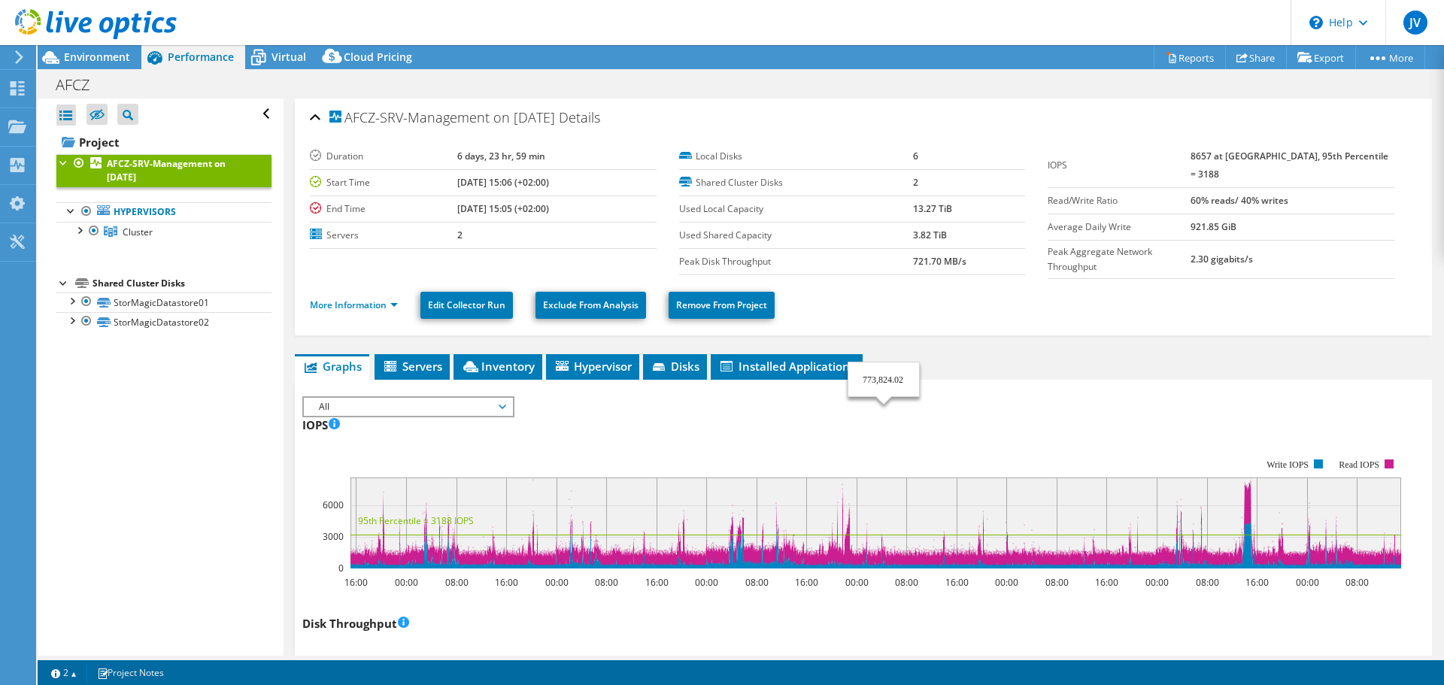
select select "USD"
